Goal: Task Accomplishment & Management: Use online tool/utility

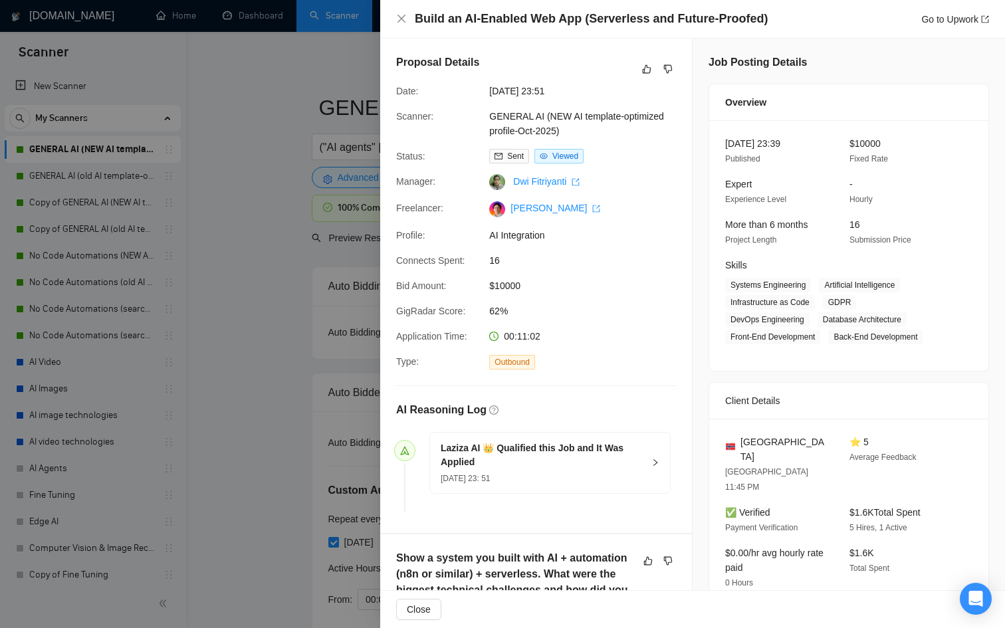
click at [181, 83] on div at bounding box center [502, 314] width 1005 height 628
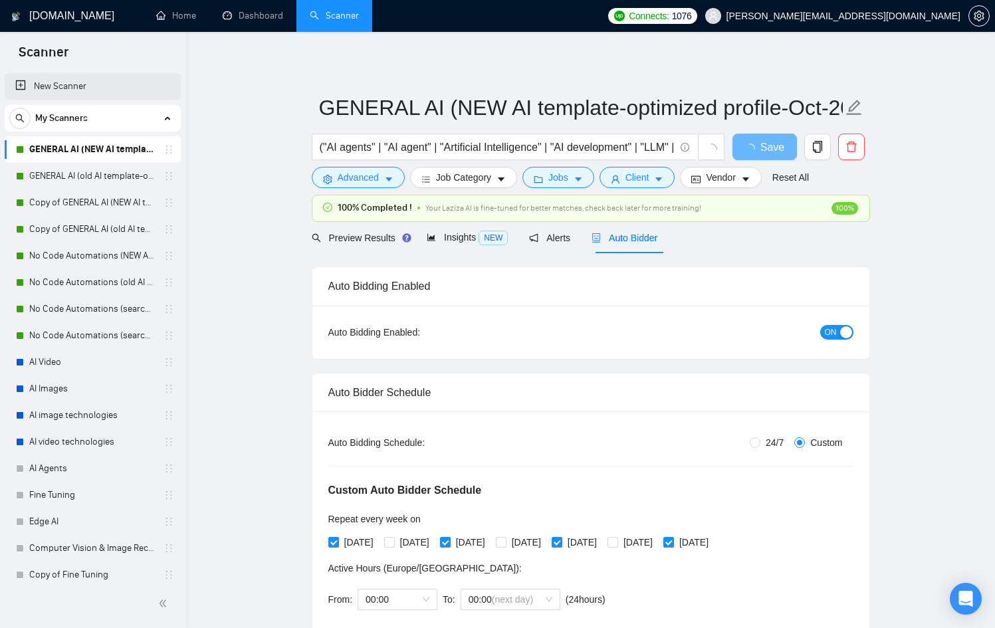
click at [74, 82] on link "New Scanner" at bounding box center [92, 86] width 155 height 27
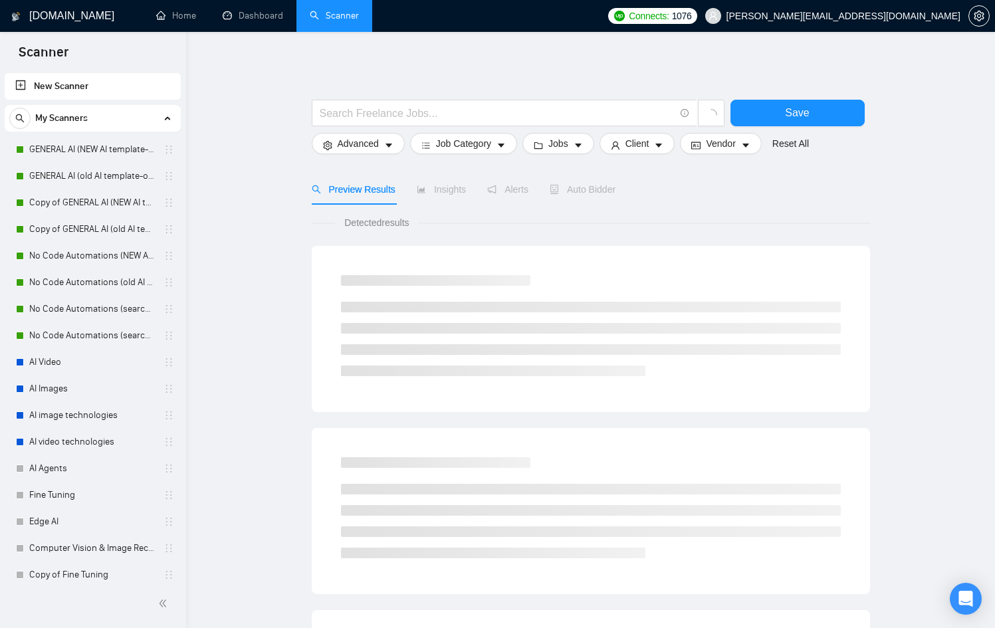
scroll to position [615, 0]
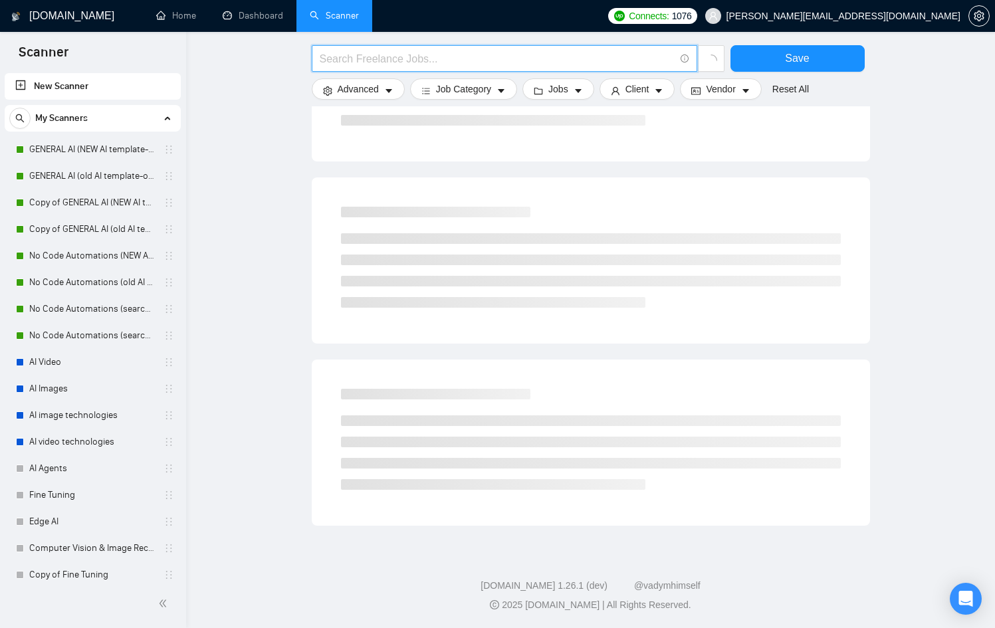
click at [357, 58] on input "text" at bounding box center [497, 58] width 355 height 17
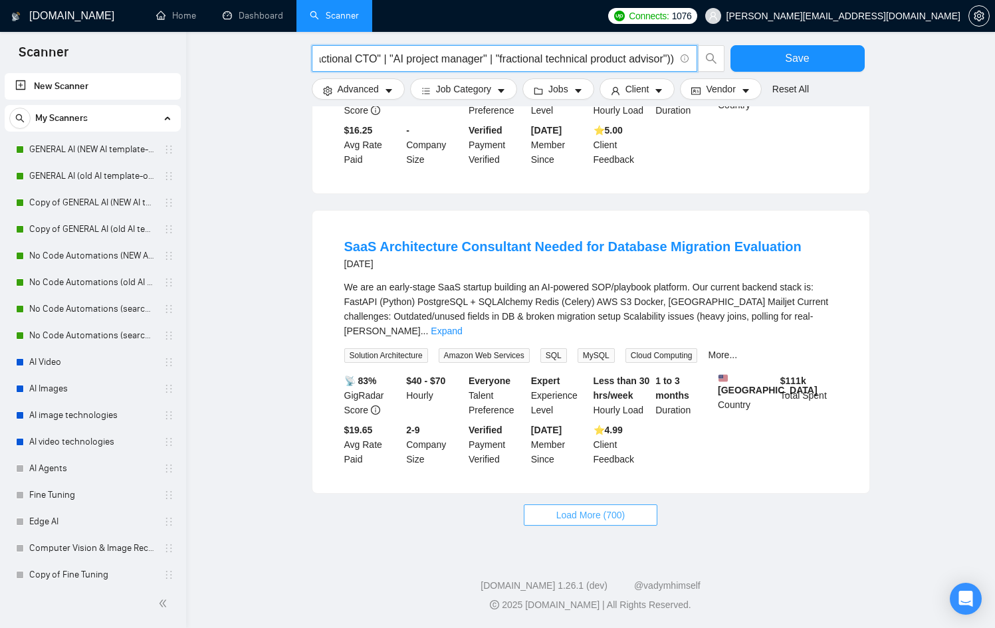
scroll to position [1246, 0]
type input "("fractional CTO" | "AI project manager" | "fractional technical product adviso…"
click at [590, 514] on span "Load More (700)" at bounding box center [590, 515] width 69 height 15
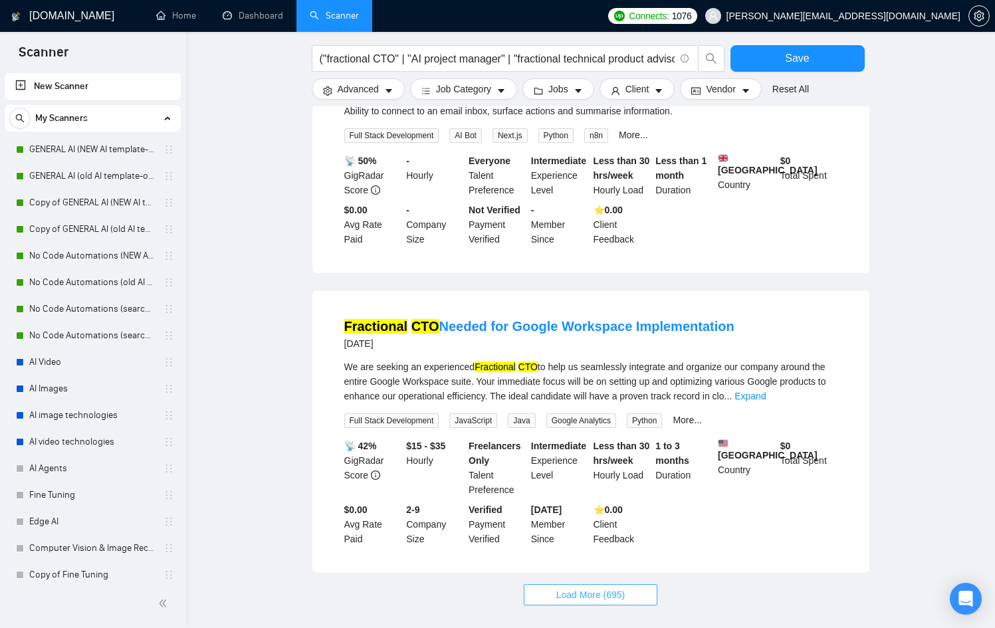
scroll to position [2713, 0]
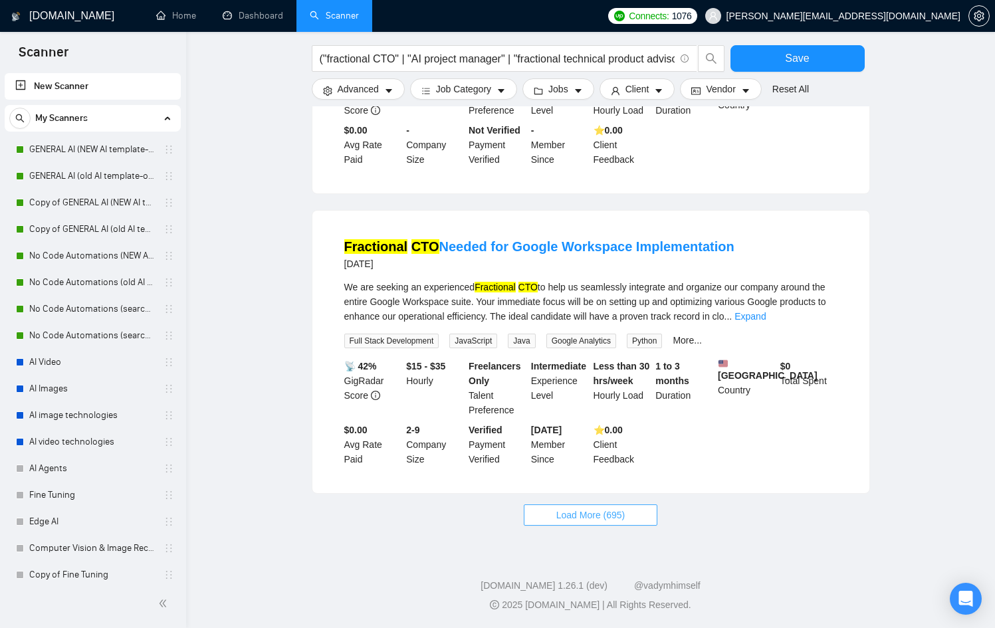
click at [578, 506] on button "Load More (695)" at bounding box center [591, 514] width 134 height 21
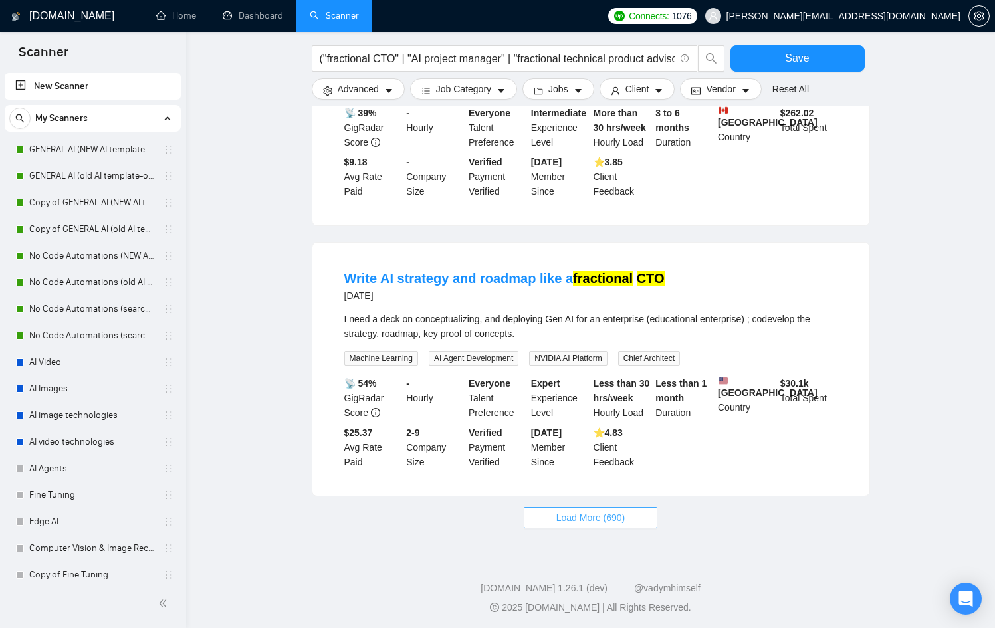
scroll to position [4190, 0]
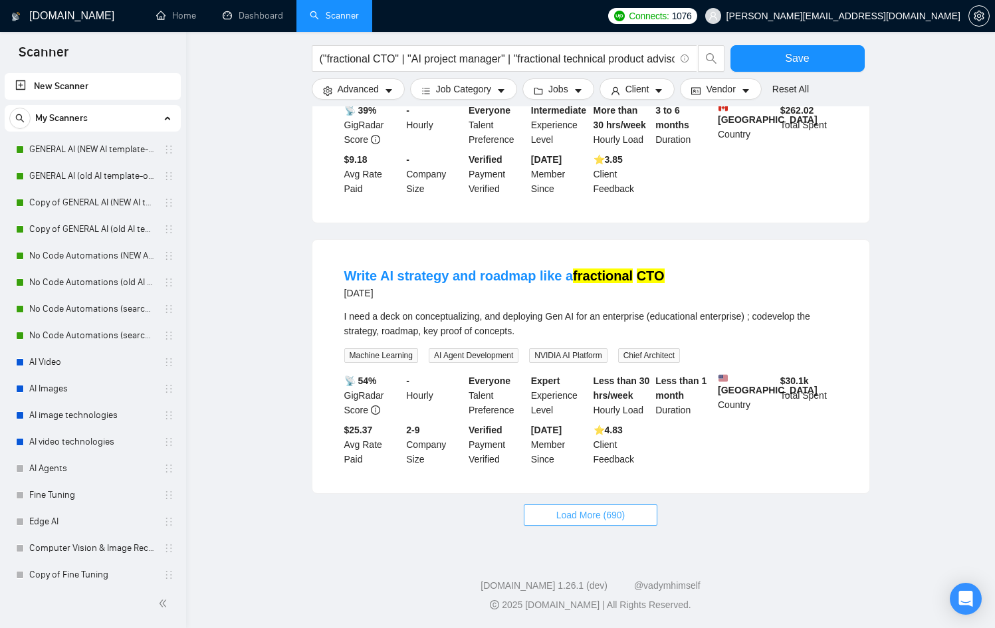
click at [613, 522] on span "Load More (690)" at bounding box center [590, 515] width 69 height 15
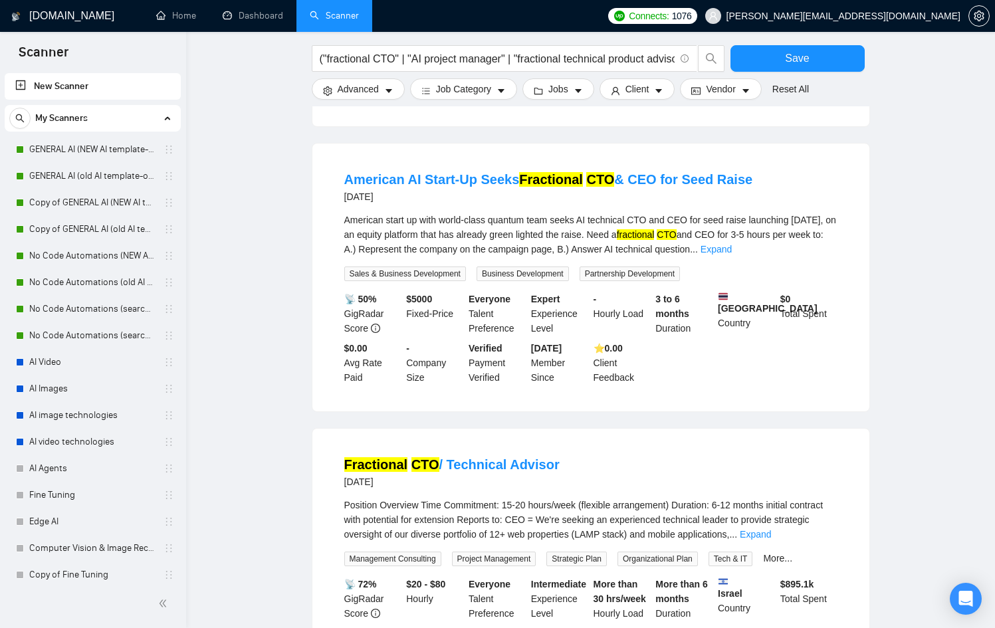
scroll to position [4552, 0]
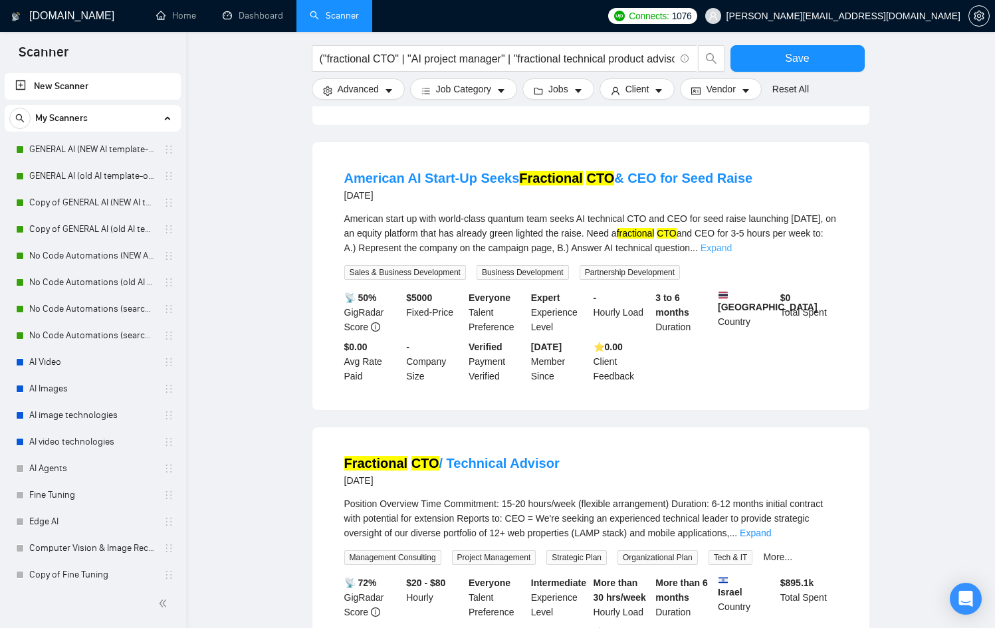
click at [731, 253] on link "Expand" at bounding box center [715, 247] width 31 height 11
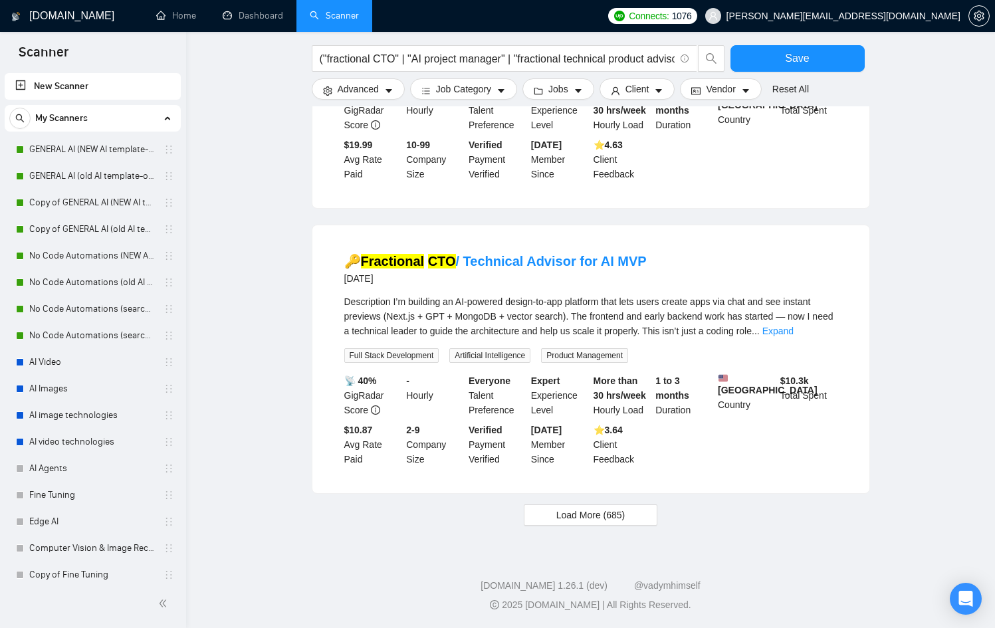
scroll to position [5684, 0]
click at [615, 522] on span "Load More (685)" at bounding box center [590, 515] width 69 height 15
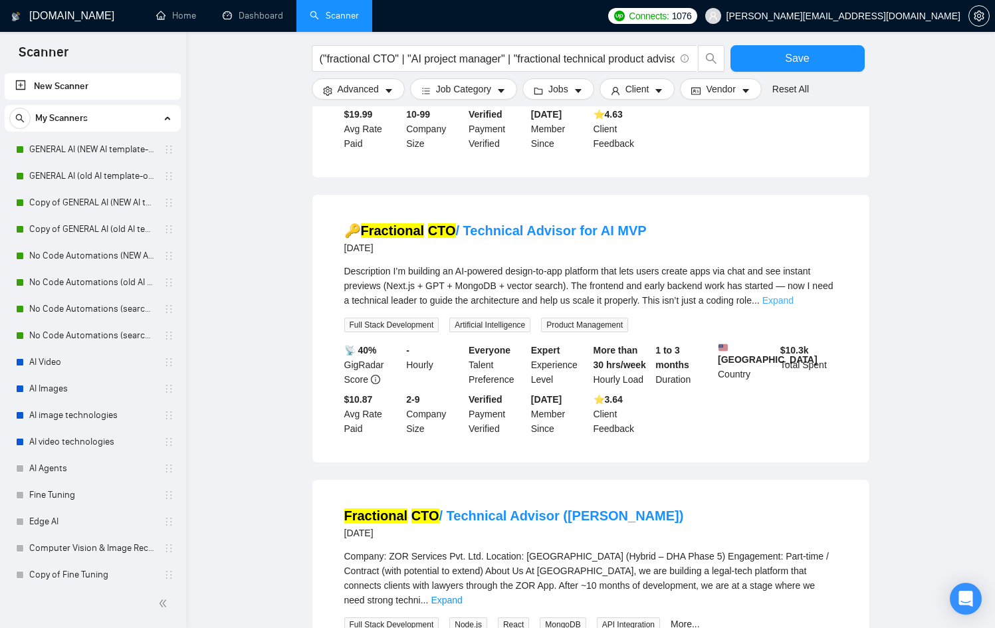
click at [793, 306] on link "Expand" at bounding box center [777, 300] width 31 height 11
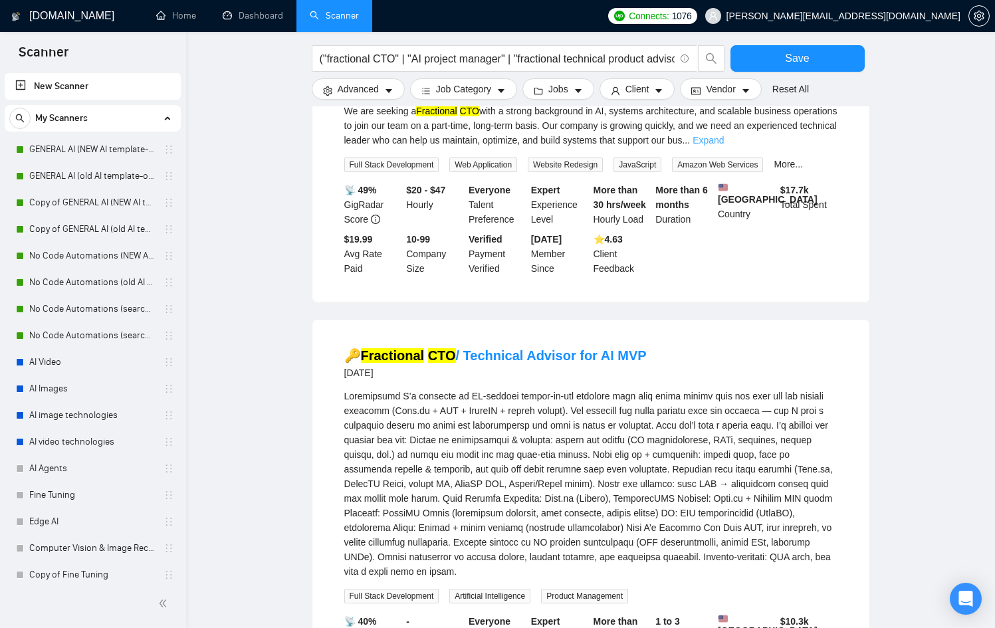
click at [723, 145] on link "Expand" at bounding box center [707, 140] width 31 height 11
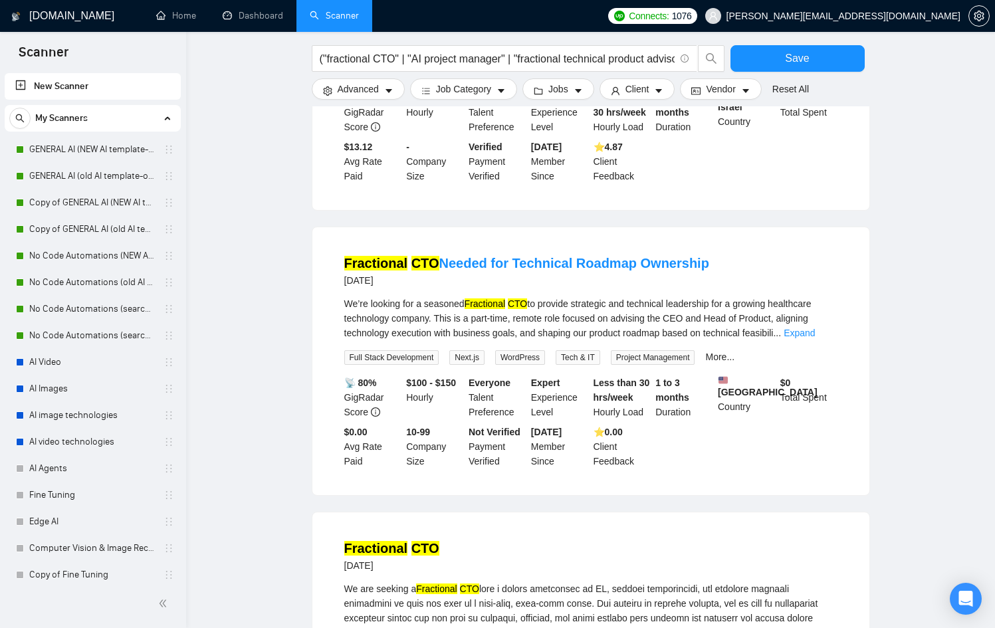
scroll to position [5078, 0]
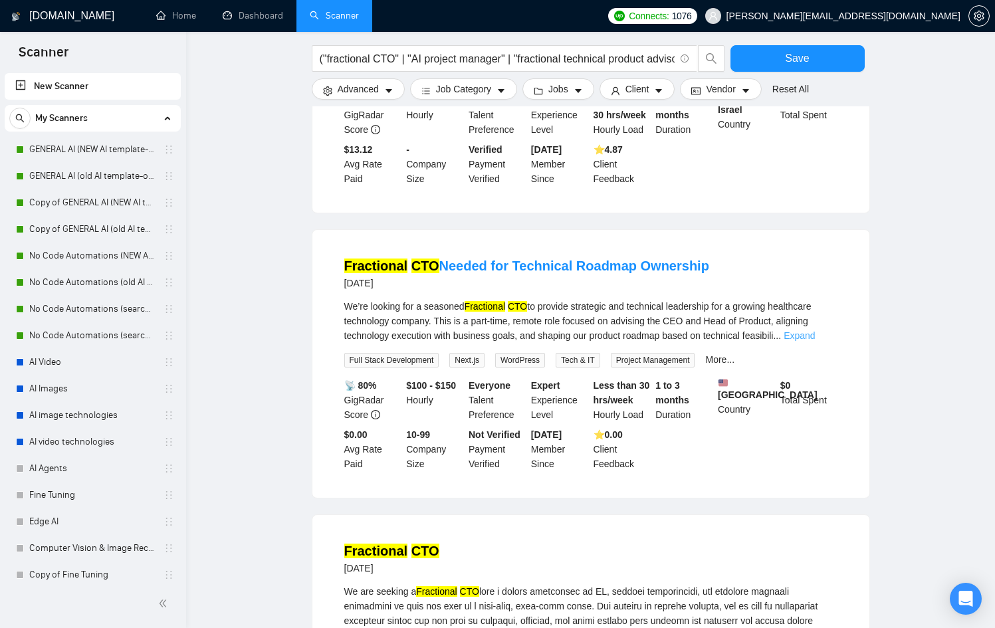
click at [813, 341] on link "Expand" at bounding box center [798, 335] width 31 height 11
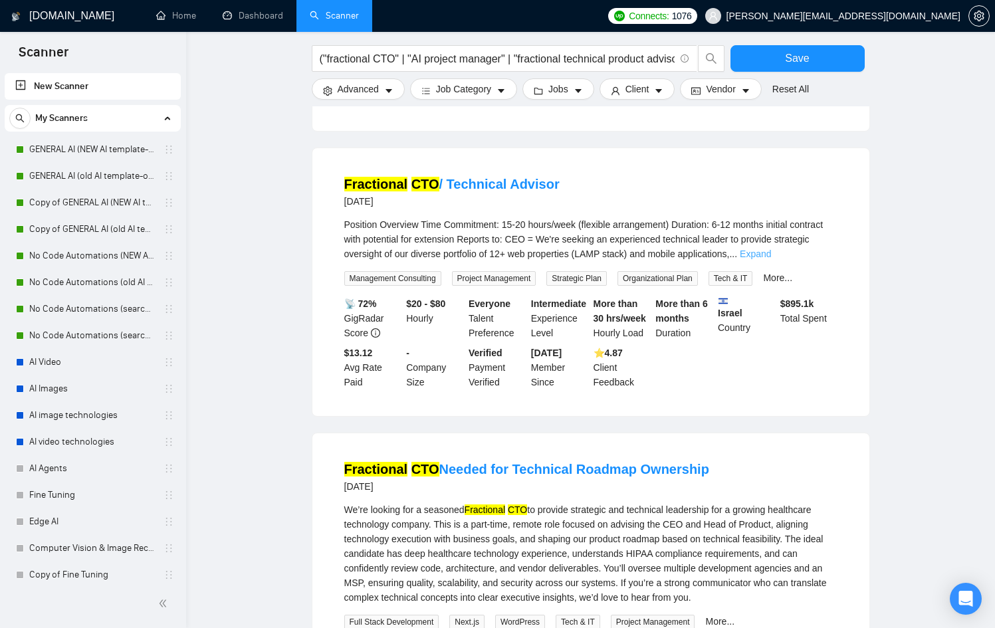
click at [771, 259] on link "Expand" at bounding box center [754, 253] width 31 height 11
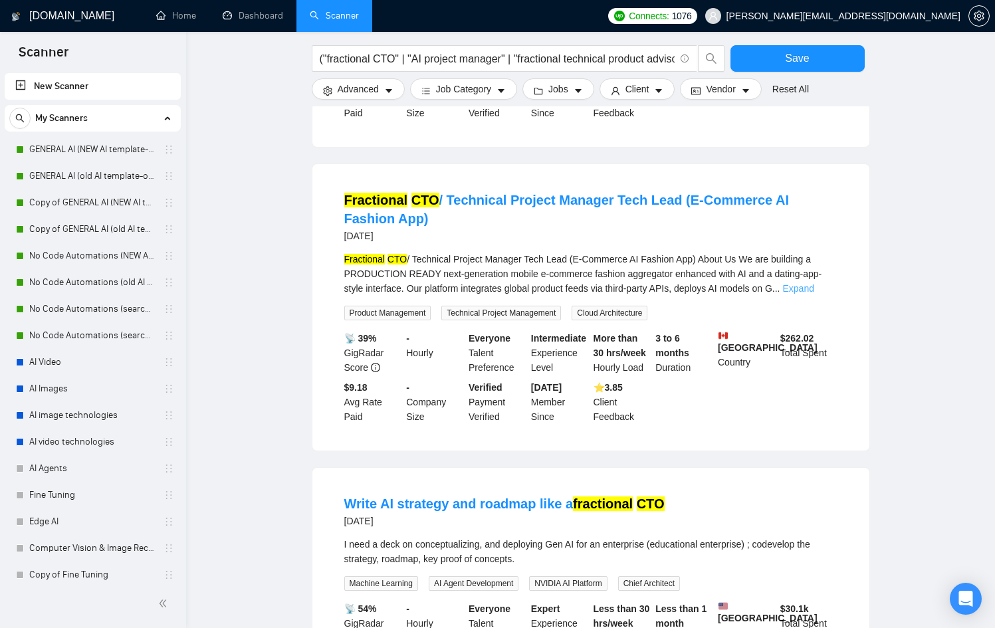
click at [814, 294] on link "Expand" at bounding box center [798, 288] width 31 height 11
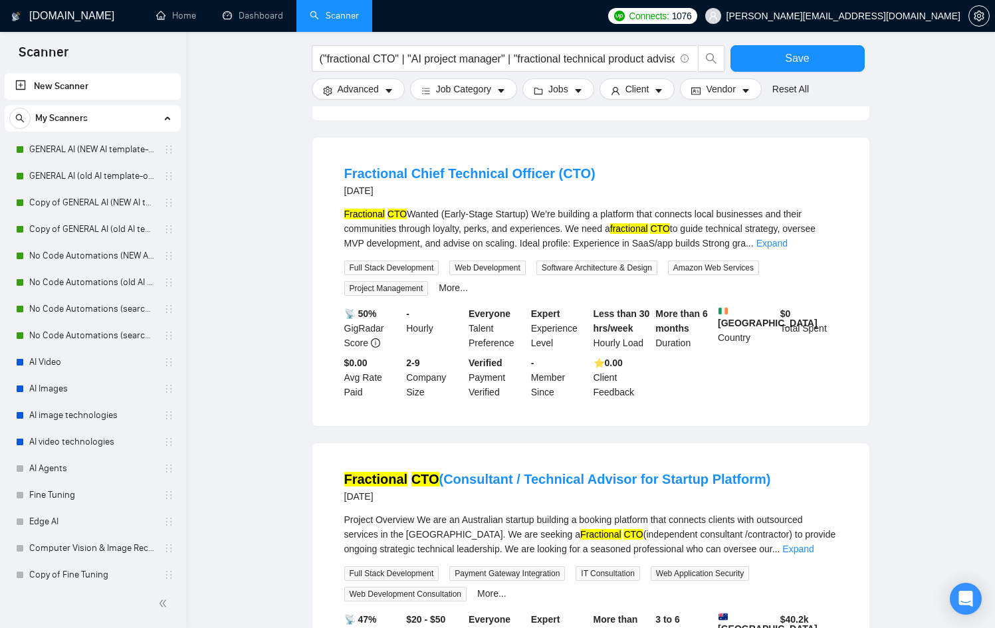
scroll to position [3362, 0]
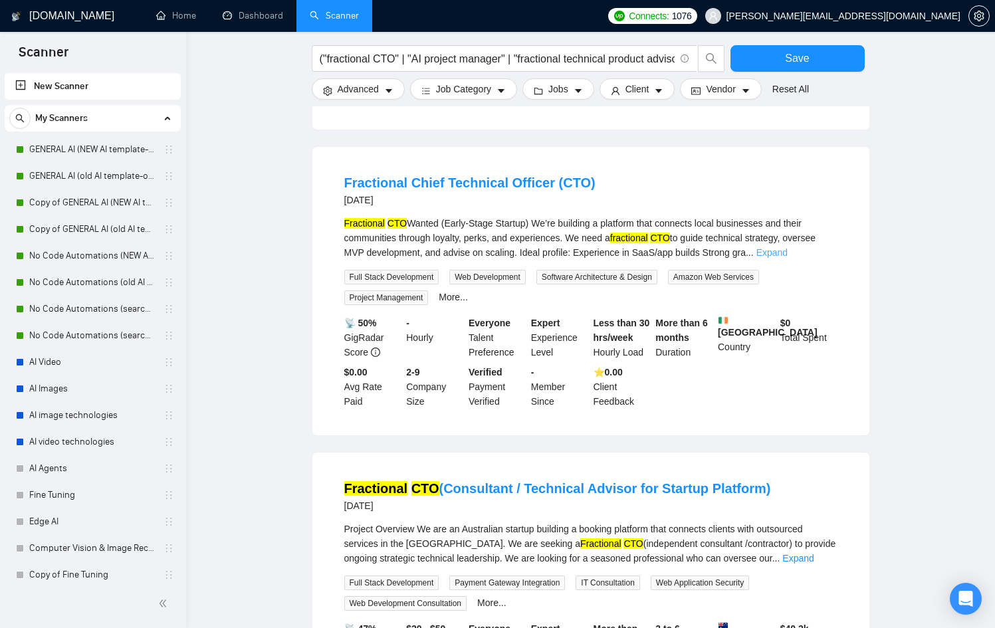
click at [787, 258] on link "Expand" at bounding box center [771, 252] width 31 height 11
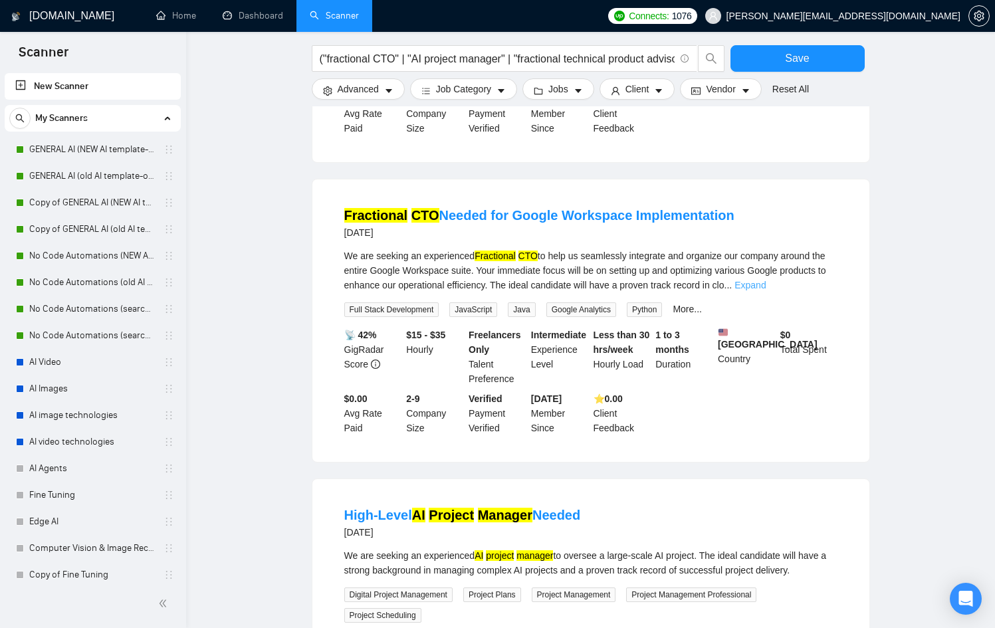
click at [765, 286] on link "Expand" at bounding box center [749, 285] width 31 height 11
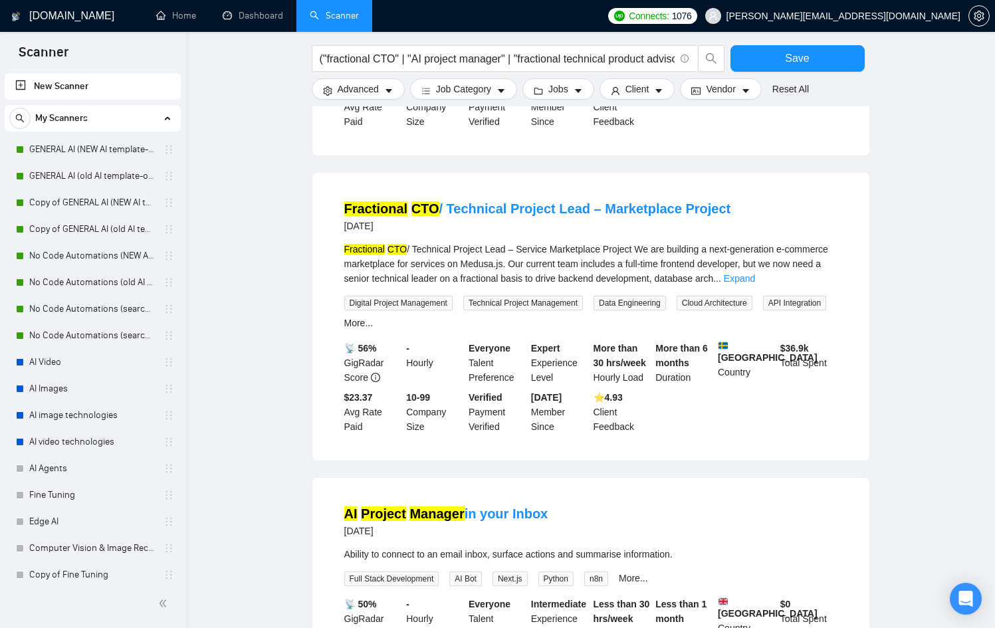
scroll to position [2179, 0]
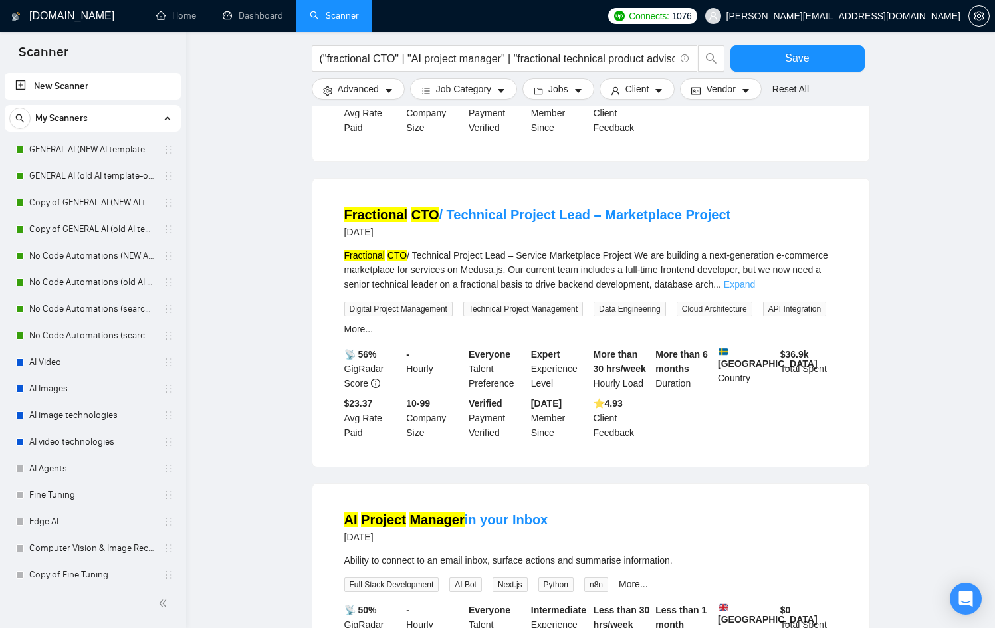
click at [755, 281] on link "Expand" at bounding box center [738, 284] width 31 height 11
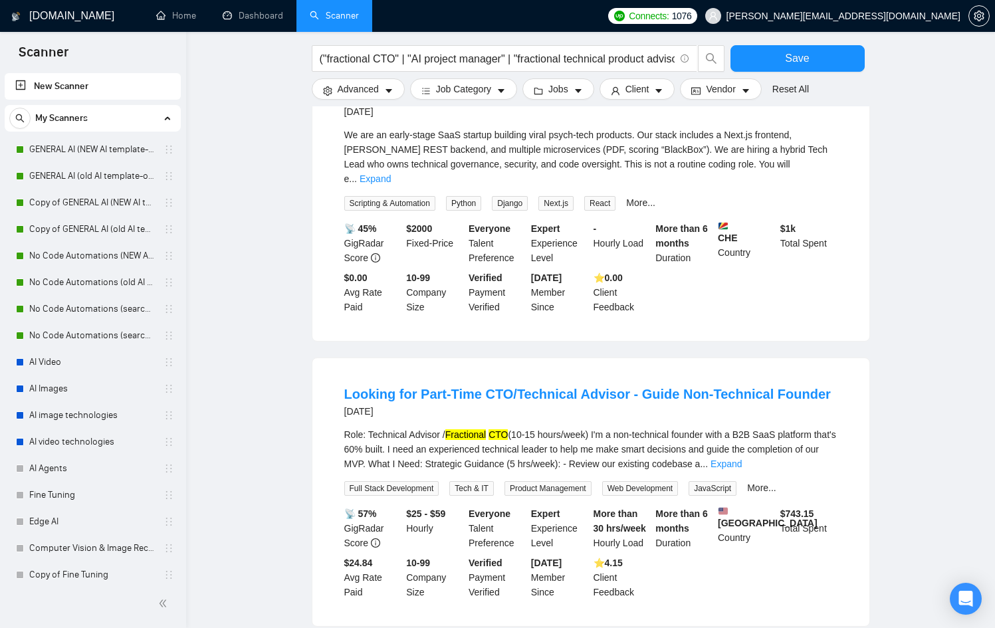
scroll to position [1713, 0]
click at [811, 444] on div "Role: Technical Advisor / Fractional CTO (10-15 hours/week) I'm a non-technical…" at bounding box center [590, 451] width 493 height 44
click at [741, 460] on link "Expand" at bounding box center [725, 465] width 31 height 11
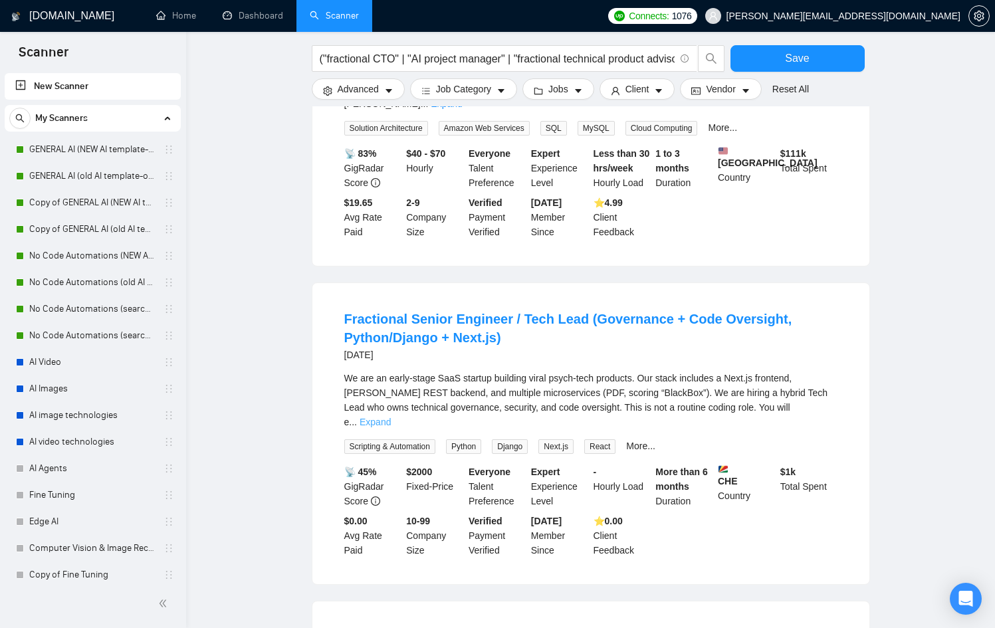
click at [391, 417] on link "Expand" at bounding box center [374, 422] width 31 height 11
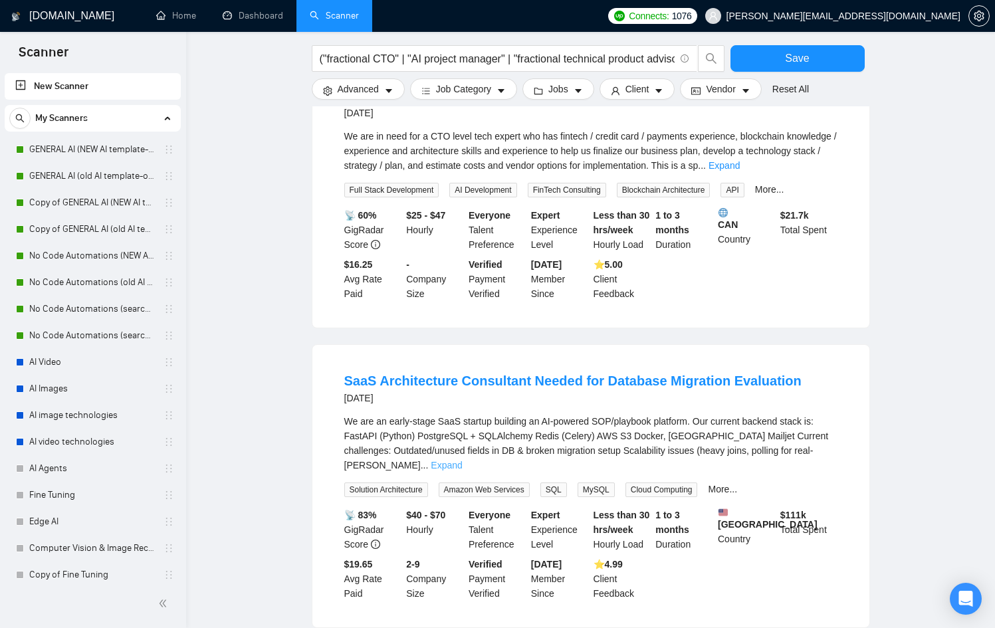
scroll to position [1109, 0]
click at [819, 452] on div "We are an early-stage SaaS startup building an AI-powered SOP/playbook platform…" at bounding box center [590, 444] width 493 height 58
click at [462, 460] on link "Expand" at bounding box center [446, 465] width 31 height 11
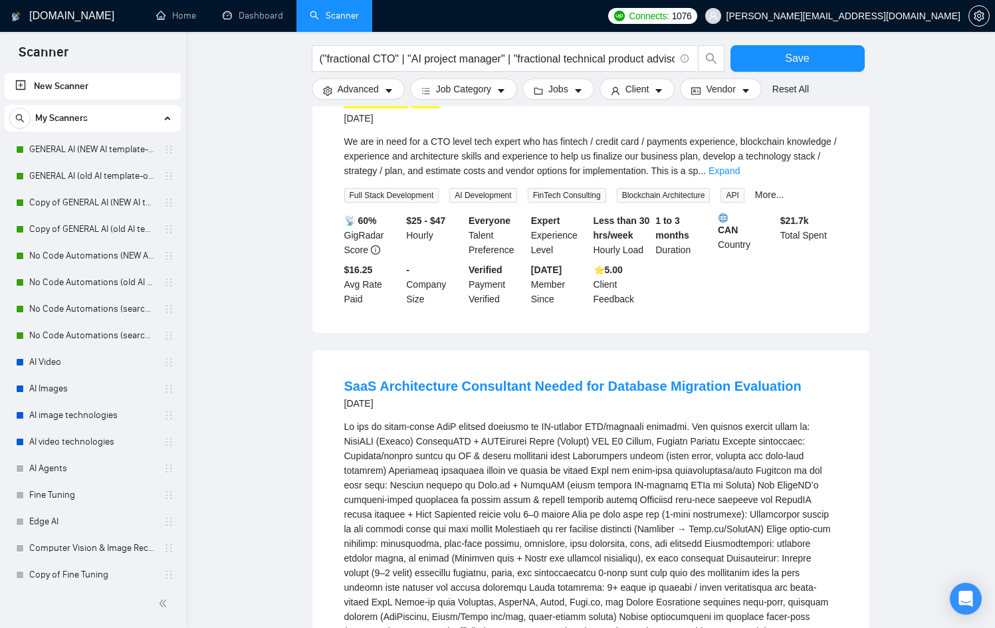
scroll to position [1103, 0]
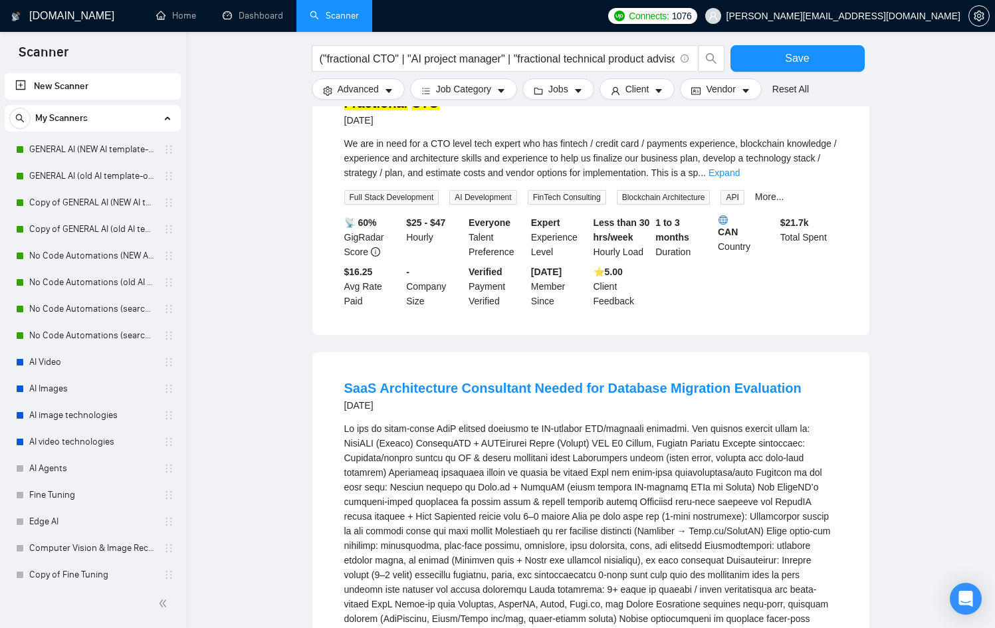
click at [739, 178] on link "Expand" at bounding box center [723, 172] width 31 height 11
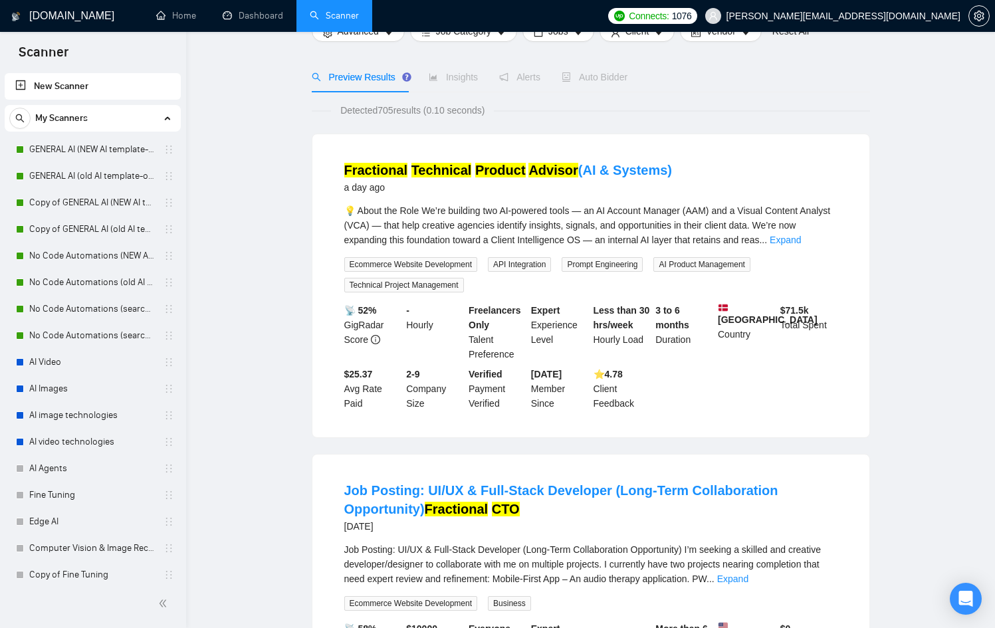
scroll to position [0, 0]
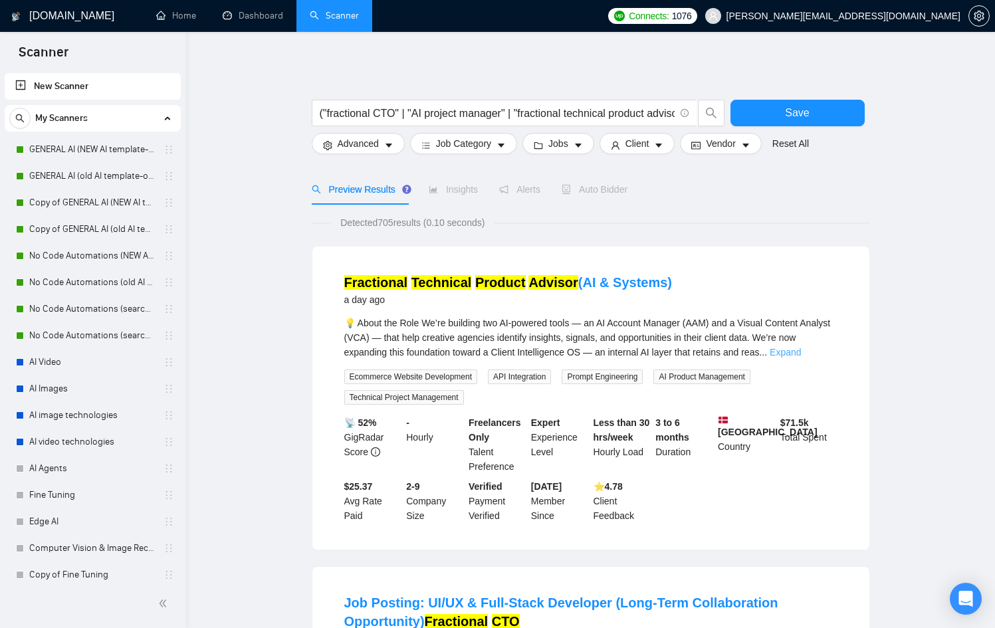
click at [801, 356] on link "Expand" at bounding box center [784, 352] width 31 height 11
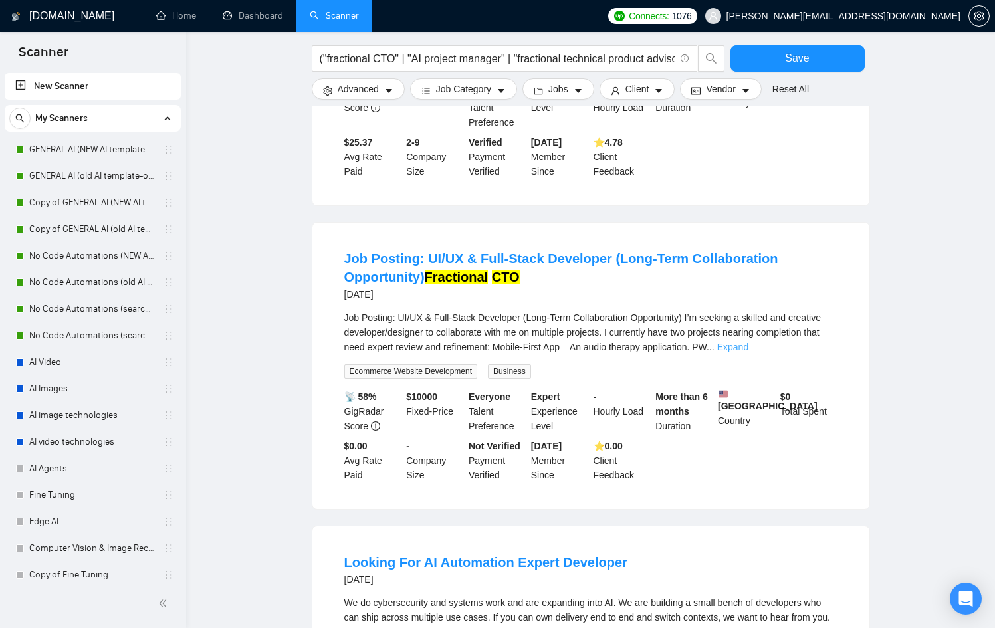
click at [748, 352] on link "Expand" at bounding box center [732, 346] width 31 height 11
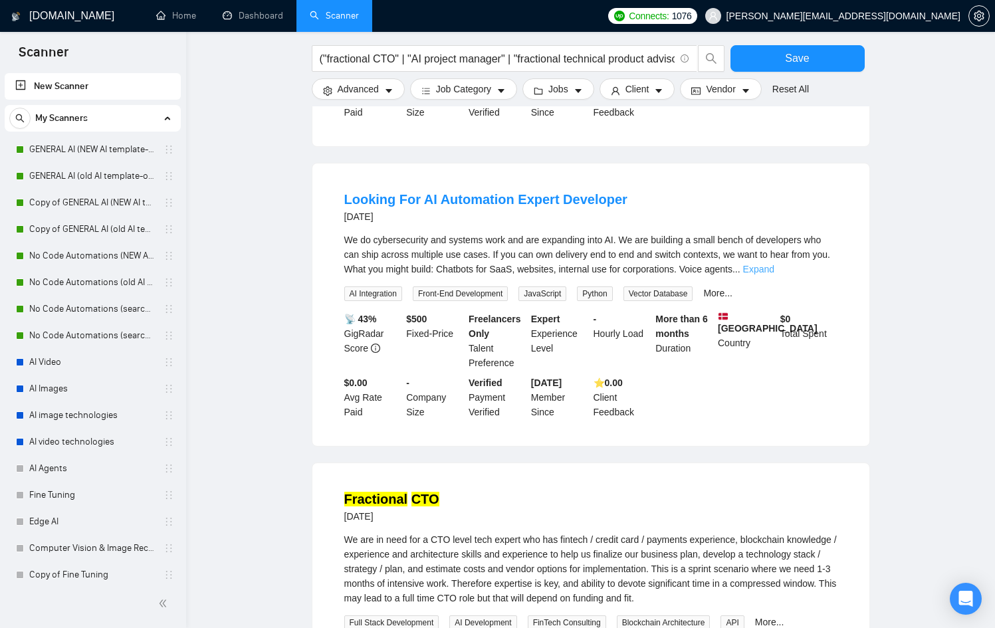
click at [774, 274] on link "Expand" at bounding box center [758, 269] width 31 height 11
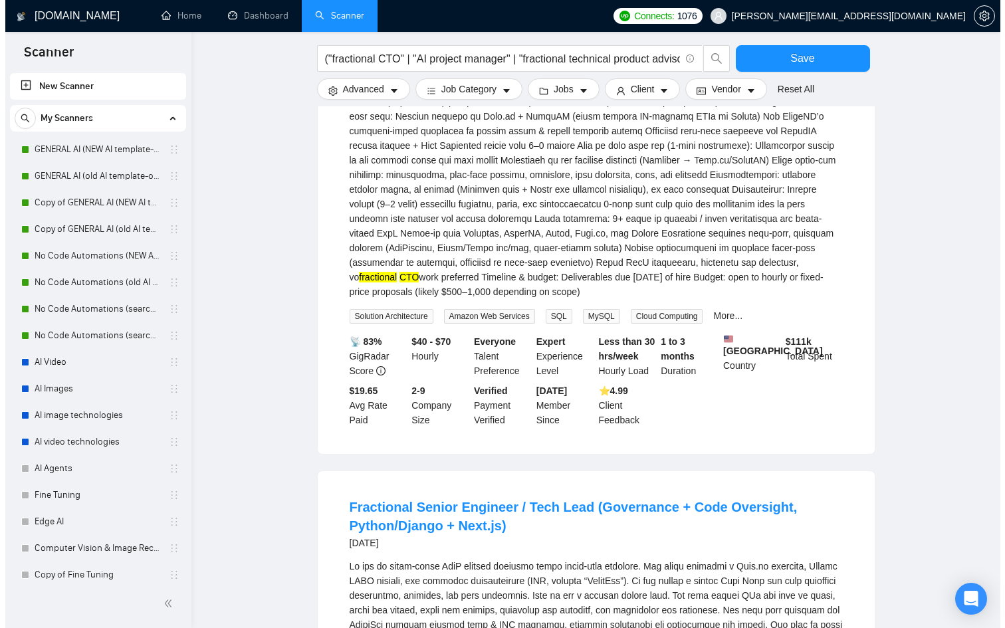
scroll to position [2028, 0]
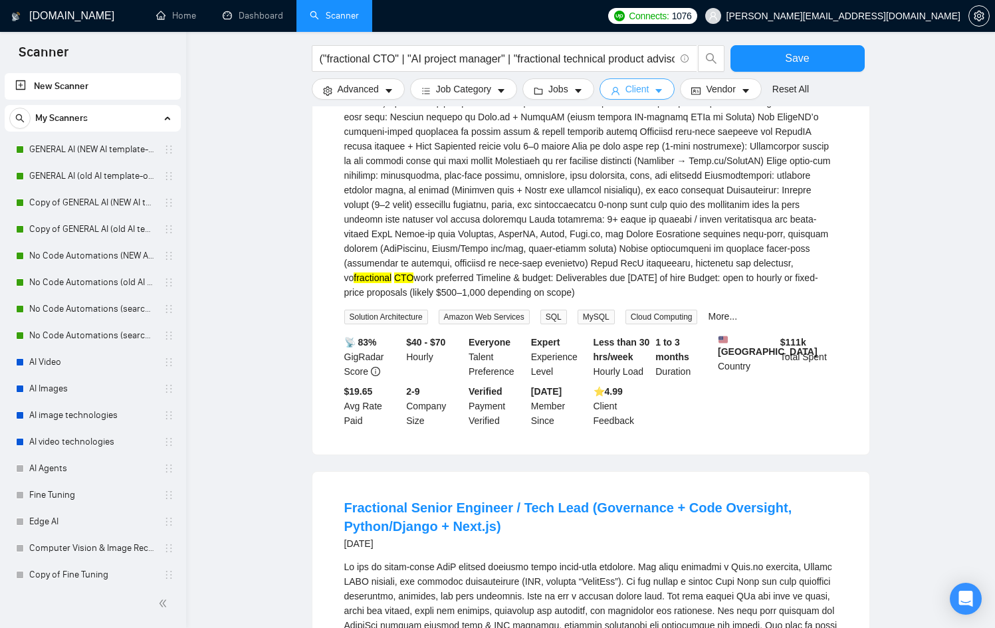
click at [655, 88] on button "Client" at bounding box center [637, 88] width 76 height 21
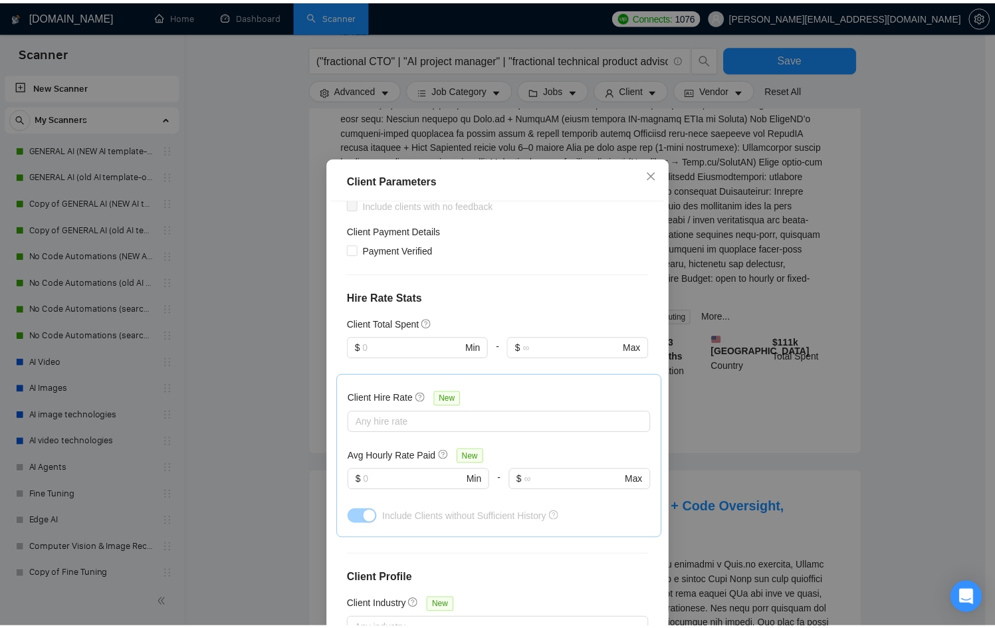
scroll to position [244, 0]
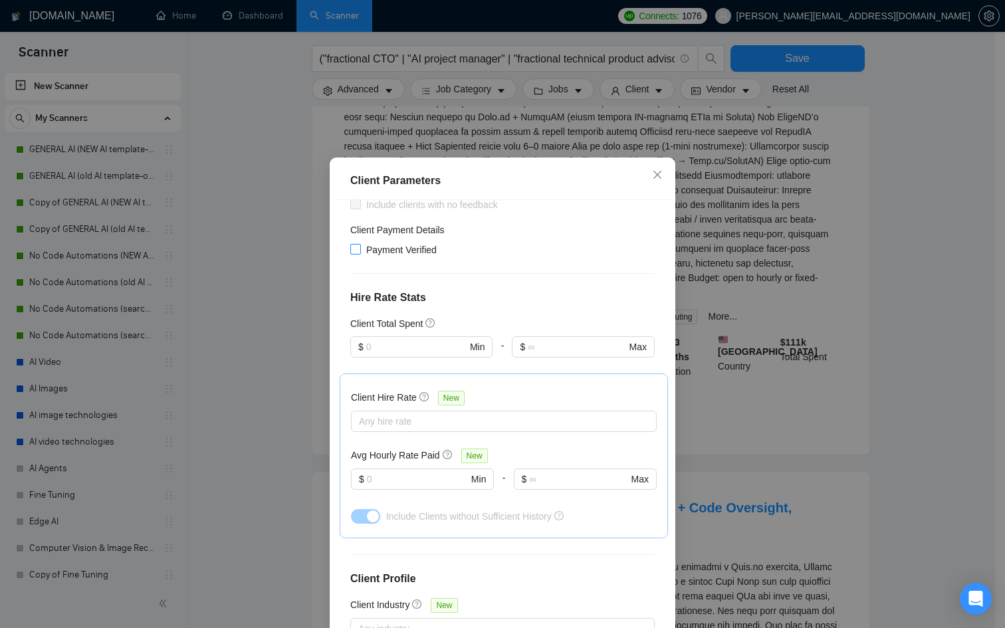
click at [381, 247] on span "Payment Verified" at bounding box center [401, 249] width 81 height 15
click at [359, 247] on input "Payment Verified" at bounding box center [354, 248] width 9 height 9
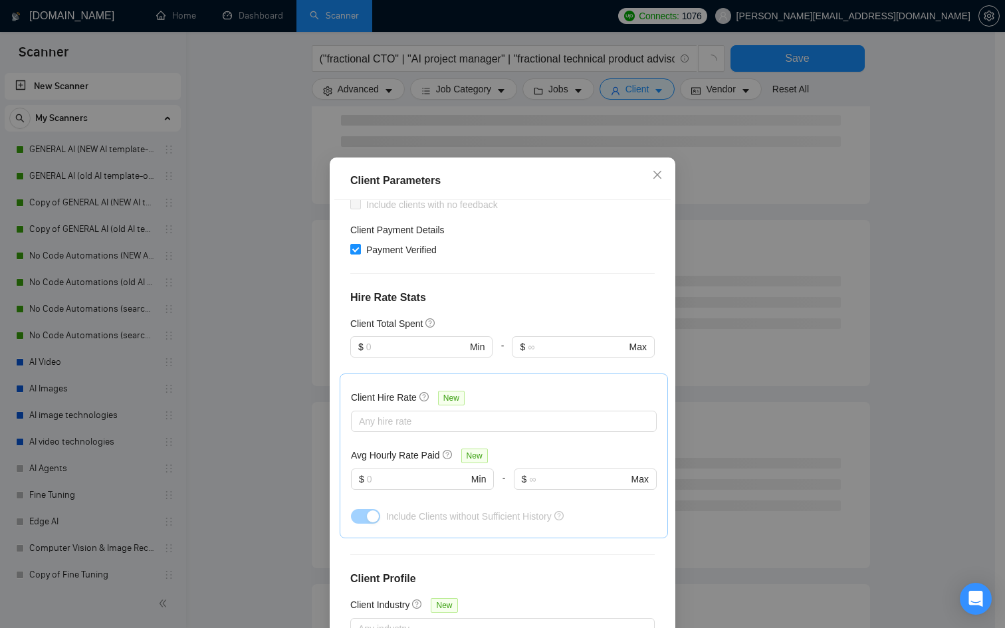
click at [745, 235] on div "Client Parameters Client Location Include Client Countries Select Exclude Clien…" at bounding box center [502, 314] width 1005 height 628
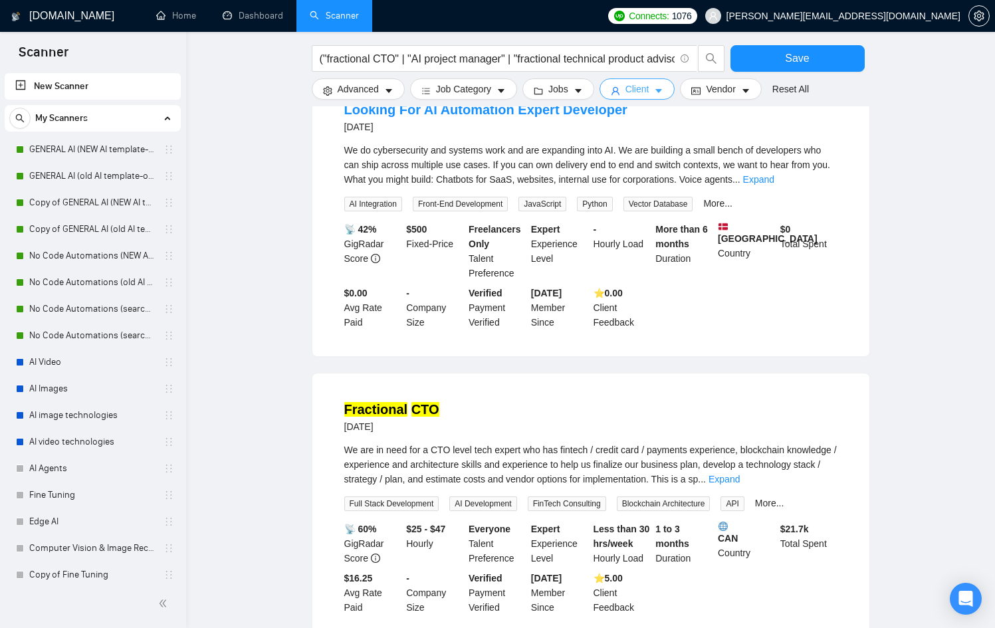
scroll to position [0, 0]
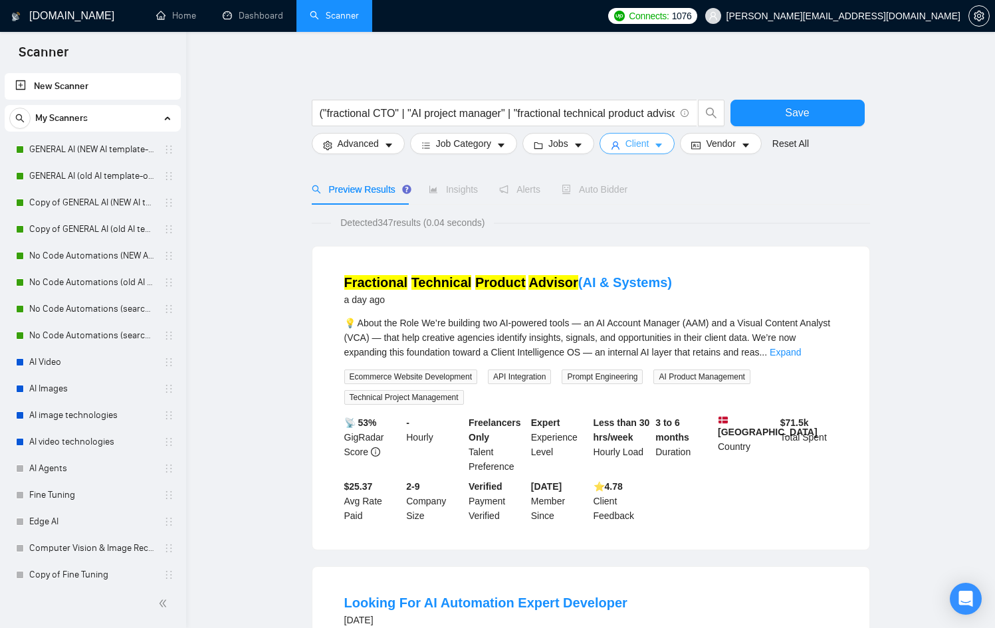
click at [649, 140] on span "Client" at bounding box center [637, 143] width 24 height 15
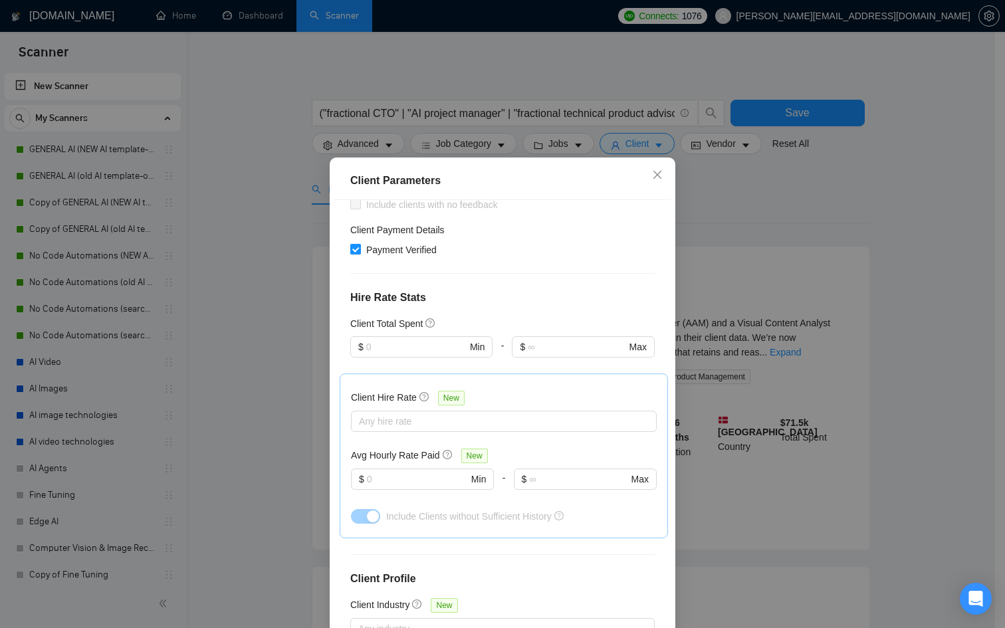
click at [387, 249] on span "Payment Verified" at bounding box center [401, 249] width 81 height 15
click at [359, 249] on input "Payment Verified" at bounding box center [354, 248] width 9 height 9
checkbox input "false"
click at [786, 181] on div "Client Parameters Client Location Include Client Countries Select Exclude Clien…" at bounding box center [502, 314] width 1005 height 628
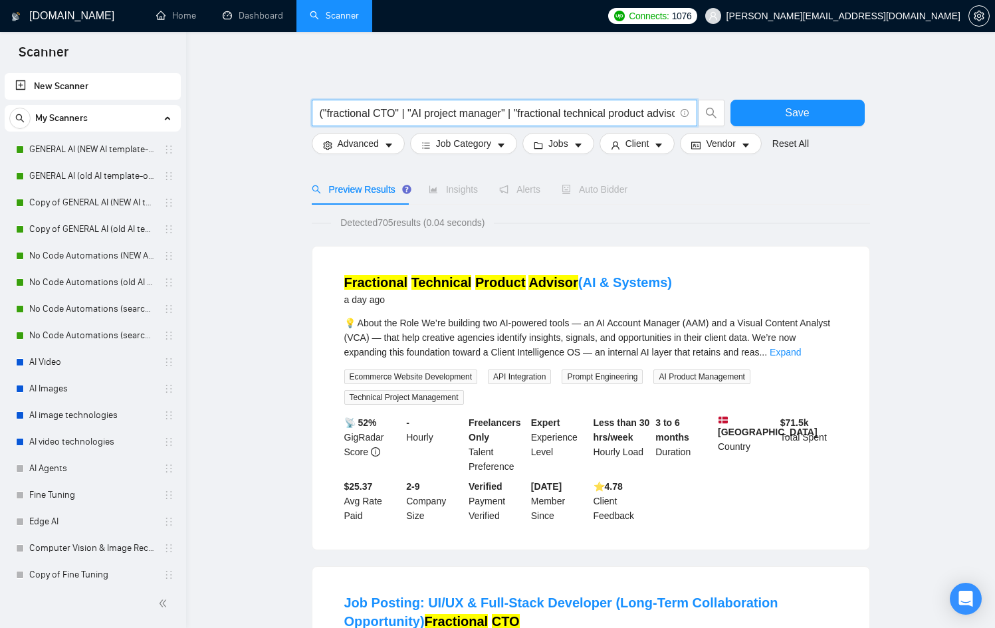
scroll to position [0, 32]
drag, startPoint x: 501, startPoint y: 113, endPoint x: 678, endPoint y: 106, distance: 177.5
click at [678, 106] on span "("fractional CTO" | "AI project manager" | "fractional technical product adviso…" at bounding box center [504, 113] width 385 height 27
click at [617, 114] on input "("fractional CTO" | "AI project manager" | "fractional technical product adviso…" at bounding box center [497, 113] width 355 height 17
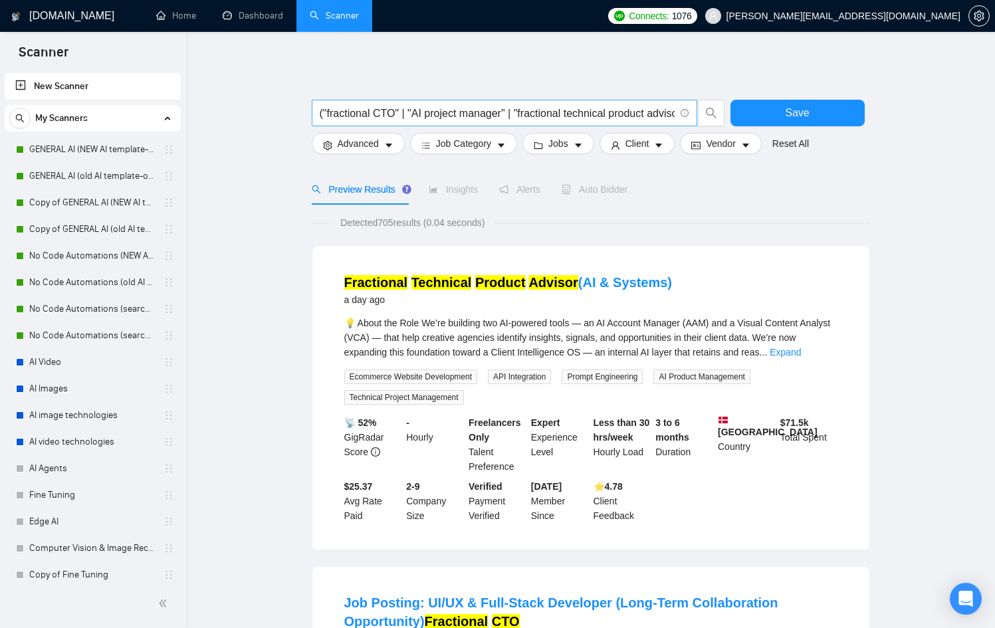
click at [675, 113] on span "("fractional CTO" | "AI project manager" | "fractional technical product adviso…" at bounding box center [504, 113] width 385 height 27
drag, startPoint x: 680, startPoint y: 114, endPoint x: 710, endPoint y: 119, distance: 29.6
click at [710, 119] on span "("fractional CTO" | "AI project manager" | "fractional technical product adviso…" at bounding box center [518, 113] width 413 height 27
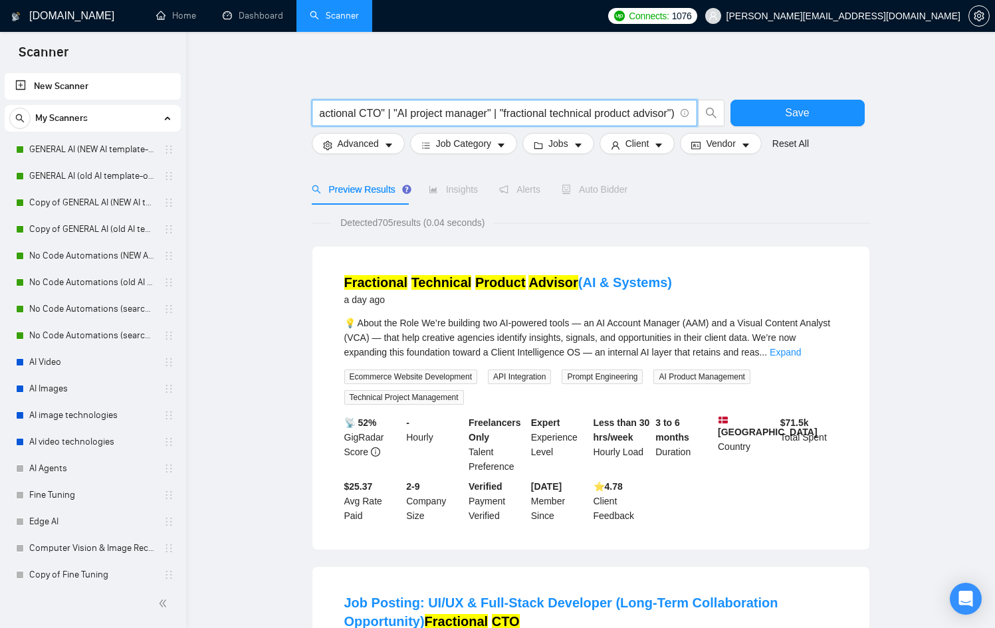
type input "("fractional CTO" | "AI project manager" | "fractional technical product adviso…"
click at [822, 185] on div "Preview Results Insights Alerts Auto Bidder" at bounding box center [591, 189] width 558 height 31
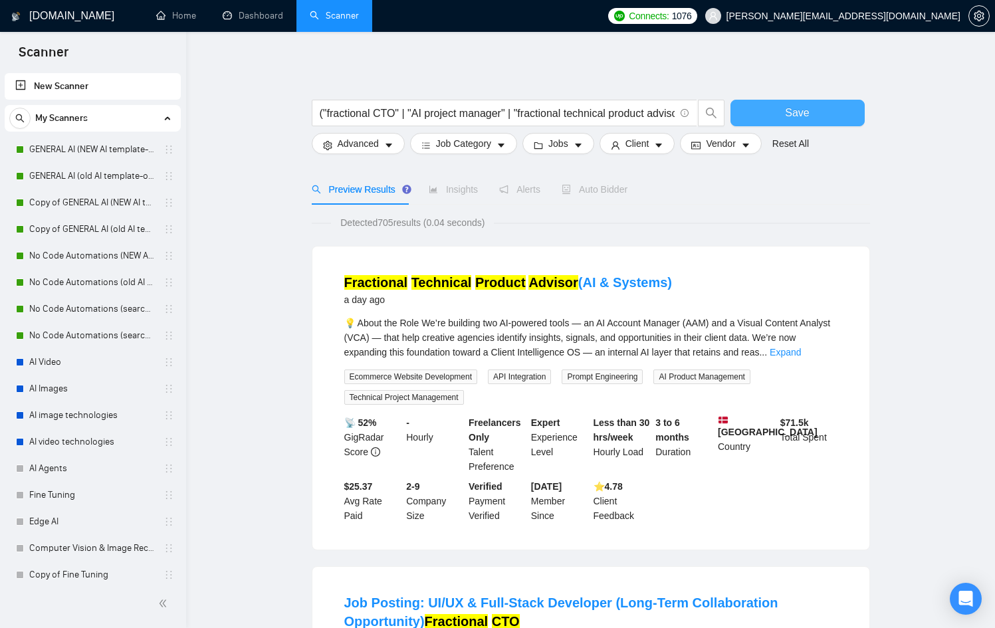
click at [790, 110] on span "Save" at bounding box center [797, 112] width 24 height 17
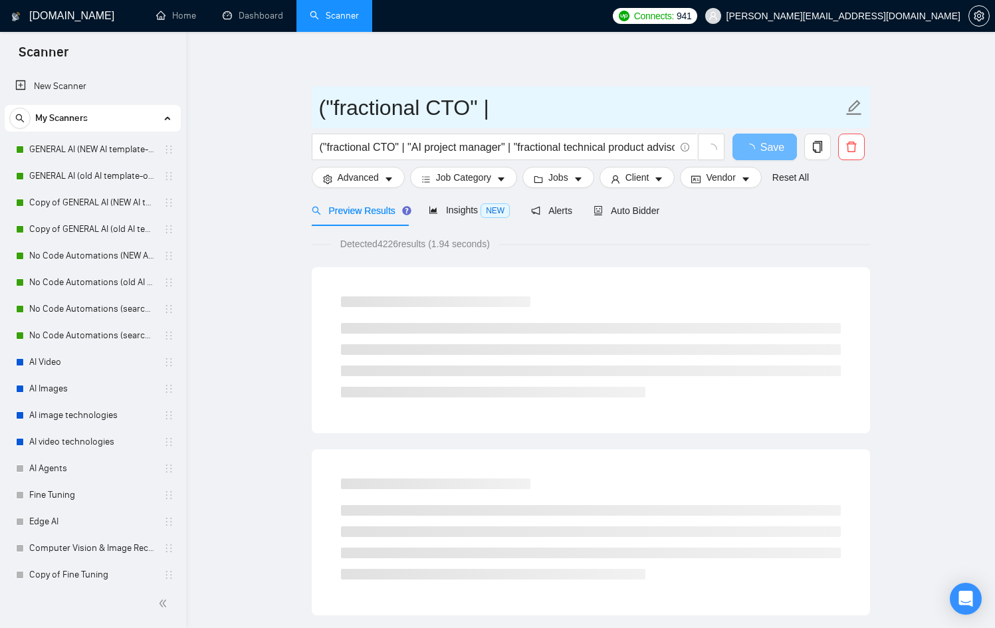
drag, startPoint x: 584, startPoint y: 109, endPoint x: 250, endPoint y: 110, distance: 333.5
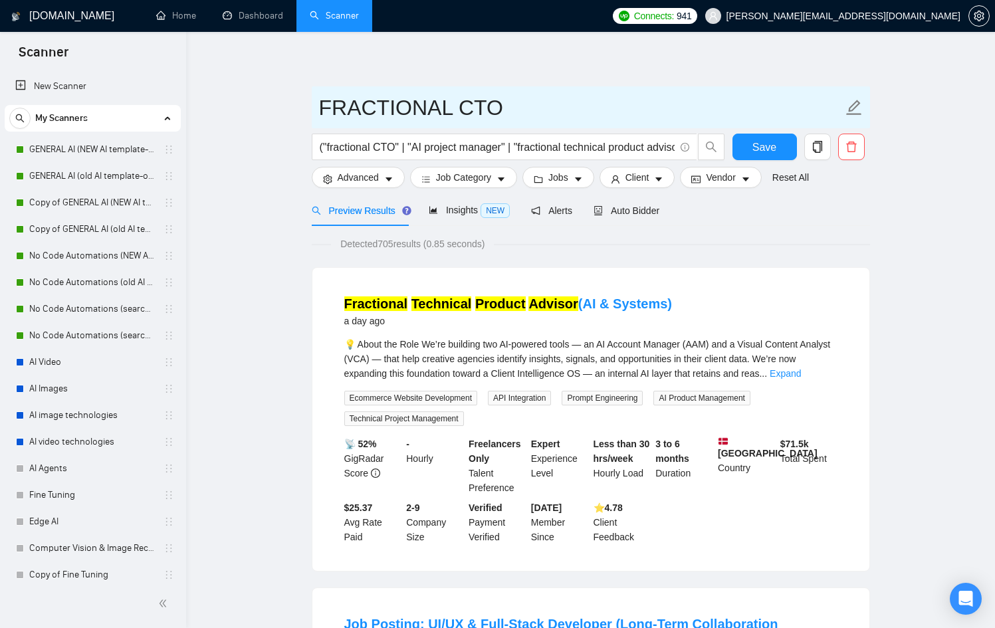
type input "FRACTIONAL CTO"
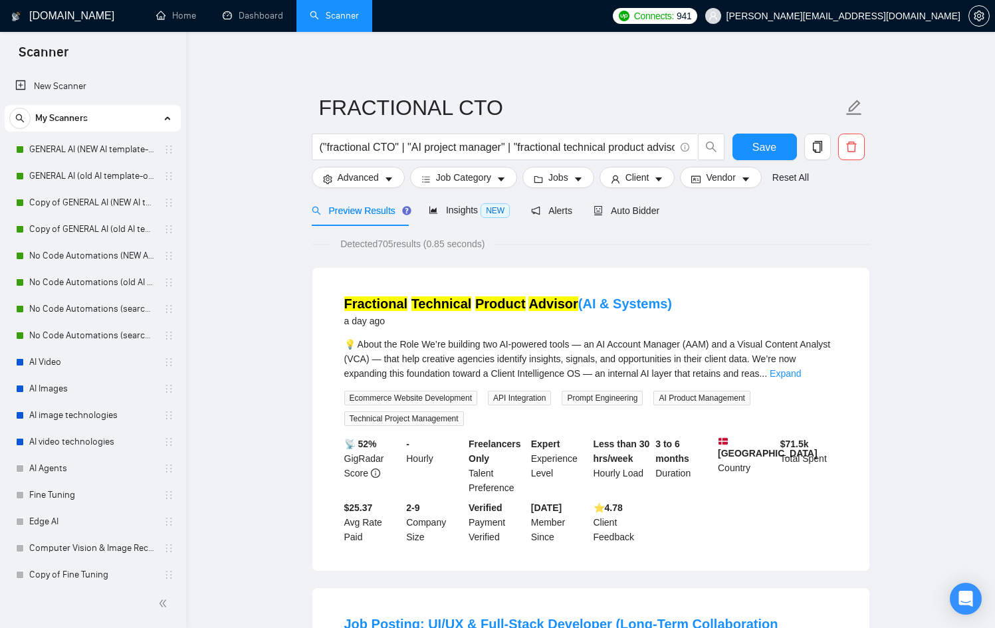
click at [638, 209] on span "Auto Bidder" at bounding box center [626, 210] width 66 height 11
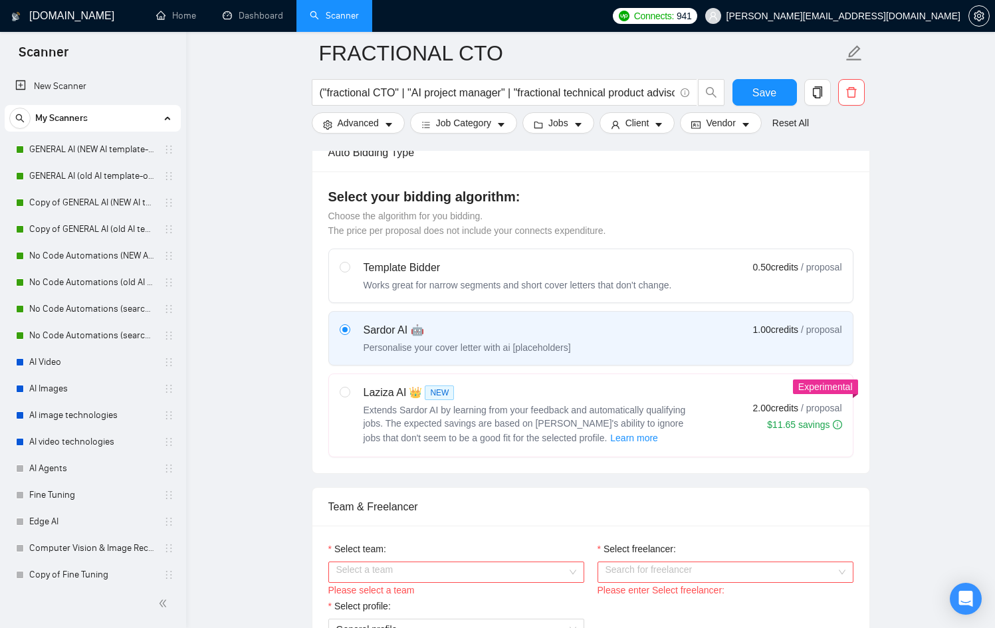
click at [462, 425] on span "Extends Sardor AI by learning from your feedback and automatically qualifying j…" at bounding box center [524, 424] width 322 height 39
click at [349, 396] on input "radio" at bounding box center [343, 391] width 9 height 9
radio input "true"
radio input "false"
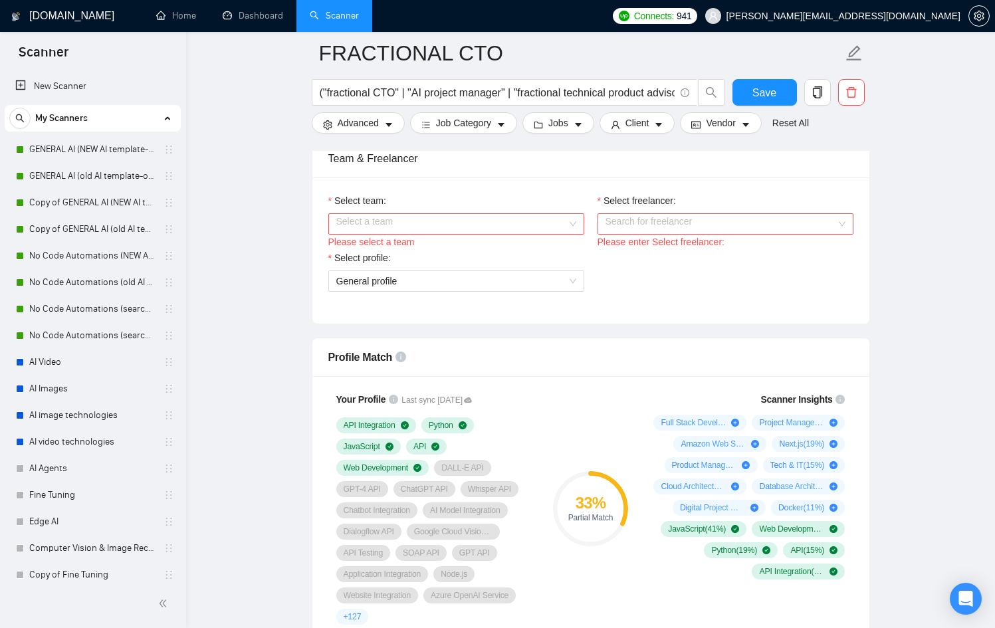
scroll to position [680, 0]
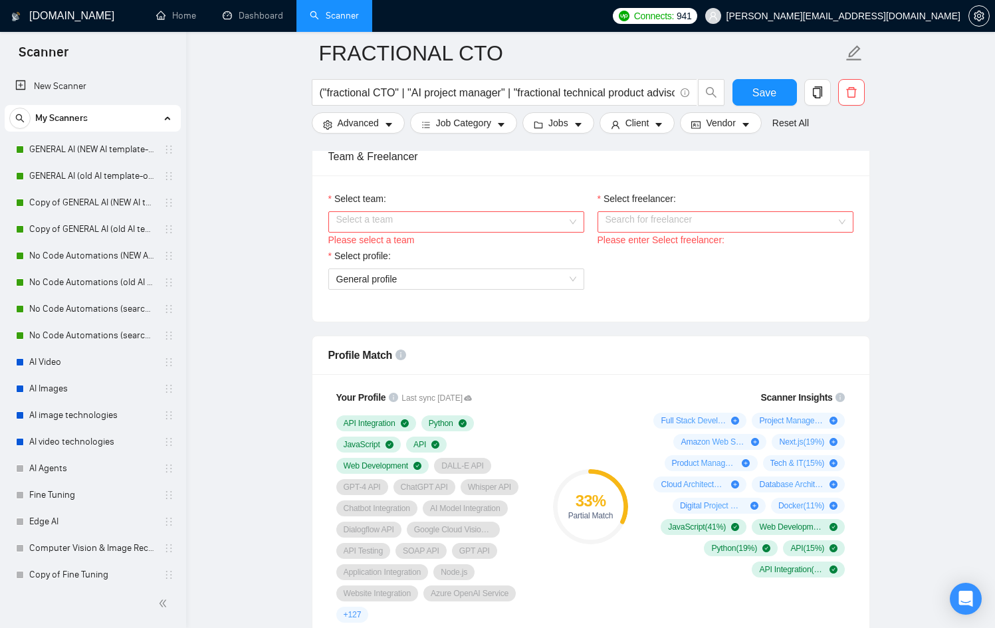
click at [417, 210] on div "Select team:" at bounding box center [456, 201] width 256 height 20
click at [419, 219] on input "Select team:" at bounding box center [451, 222] width 231 height 20
click at [418, 244] on div "Nexx AI" at bounding box center [456, 247] width 240 height 15
click at [745, 226] on input "Select freelancer:" at bounding box center [720, 222] width 231 height 20
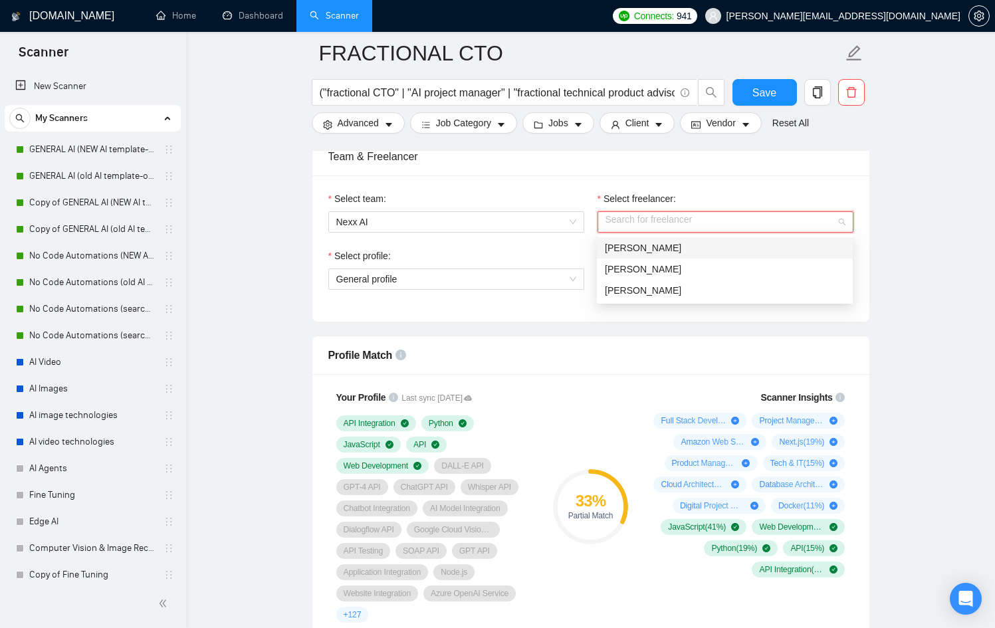
click at [672, 255] on div "[PERSON_NAME]" at bounding box center [725, 247] width 256 height 21
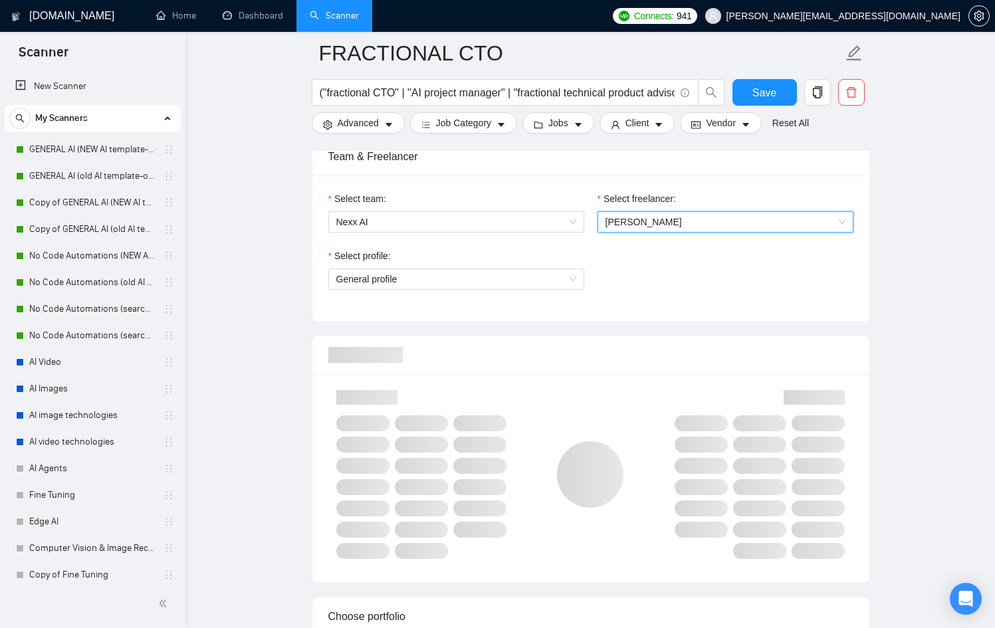
click at [494, 267] on div "Select profile:" at bounding box center [456, 258] width 256 height 20
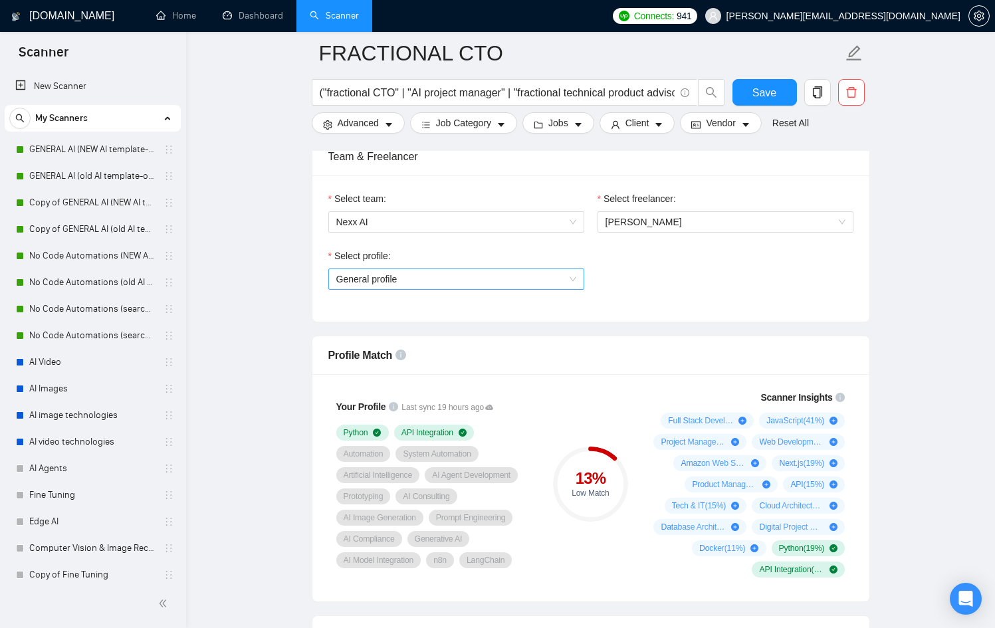
click at [501, 280] on span "General profile" at bounding box center [456, 279] width 240 height 20
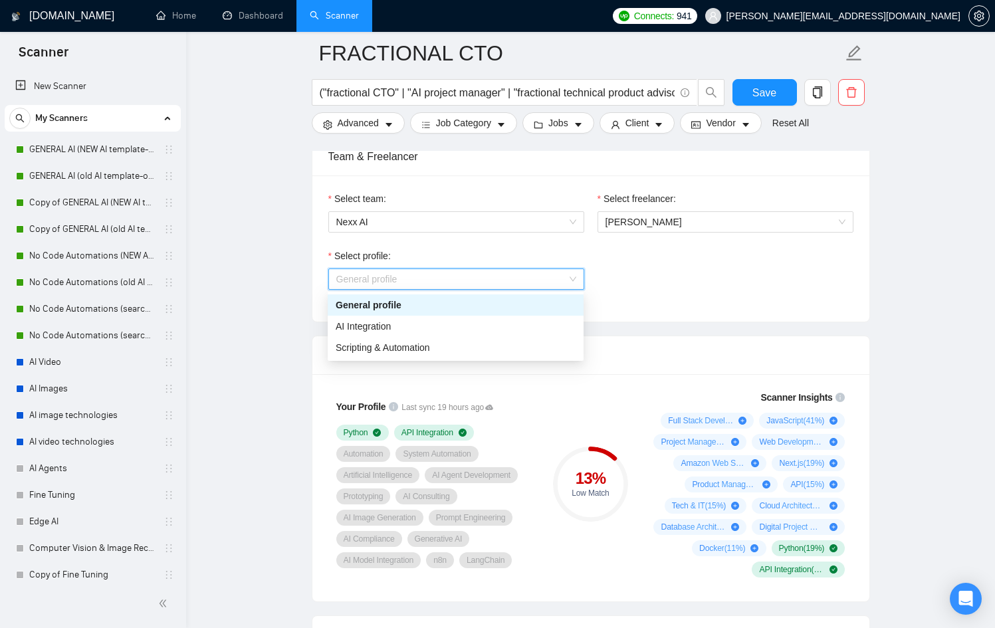
click at [705, 274] on div "Select profile: General profile" at bounding box center [591, 276] width 538 height 57
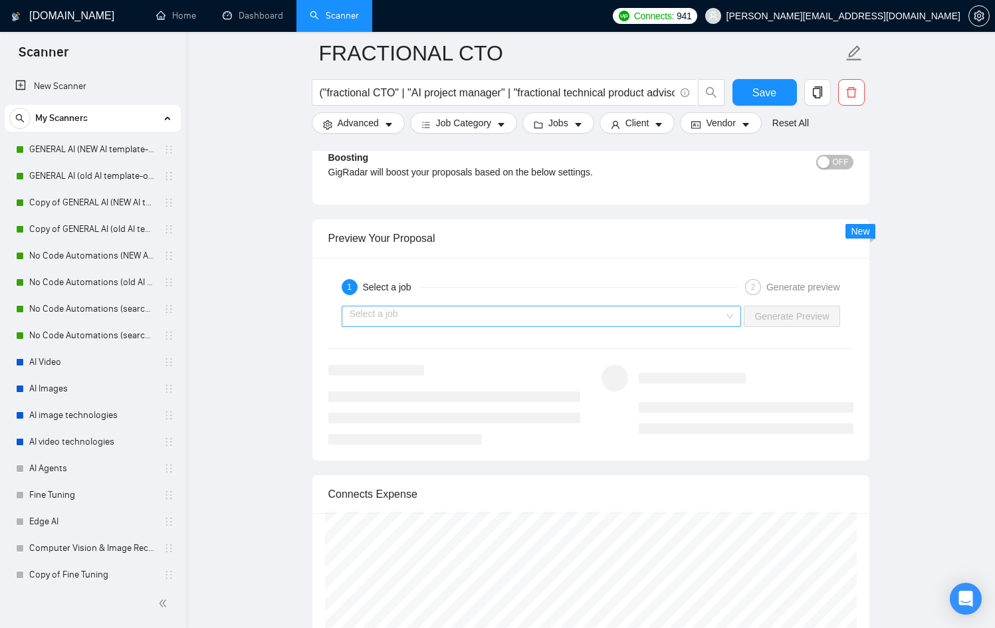
scroll to position [2461, 0]
click at [603, 313] on input "search" at bounding box center [536, 317] width 375 height 20
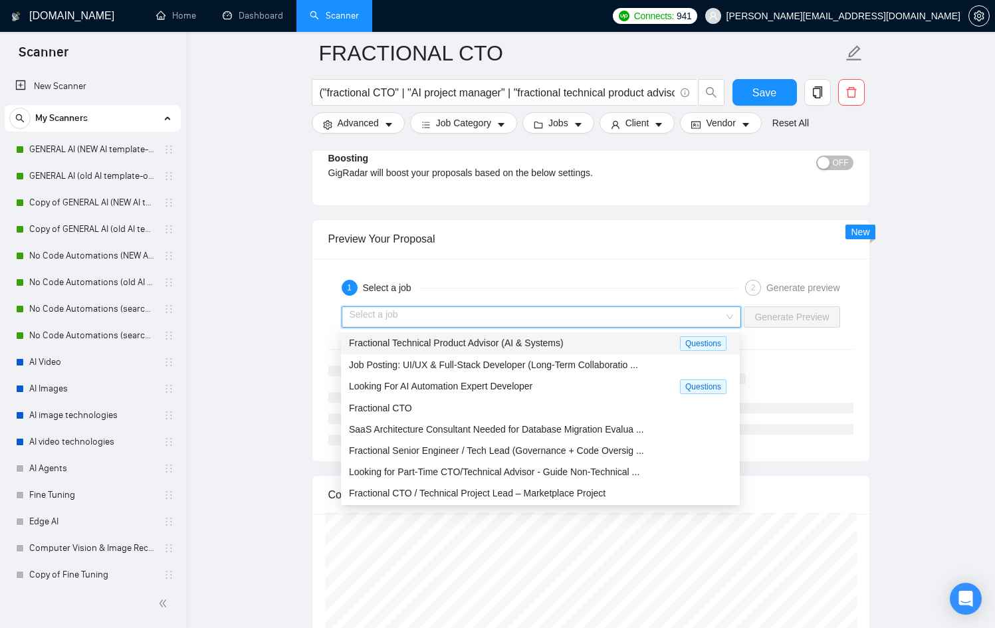
click at [603, 313] on input "search" at bounding box center [536, 317] width 375 height 20
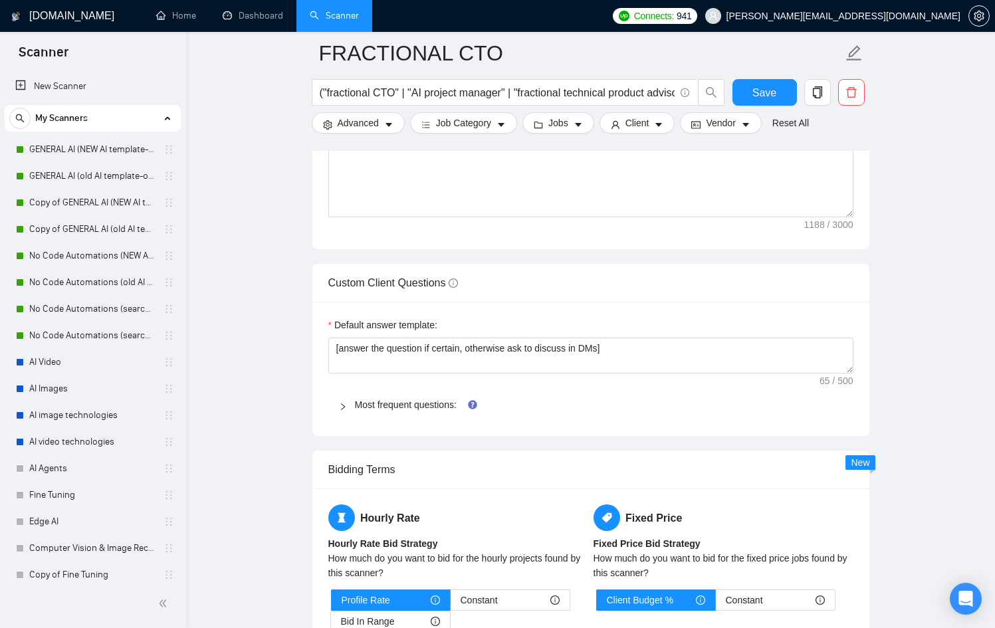
scroll to position [1796, 0]
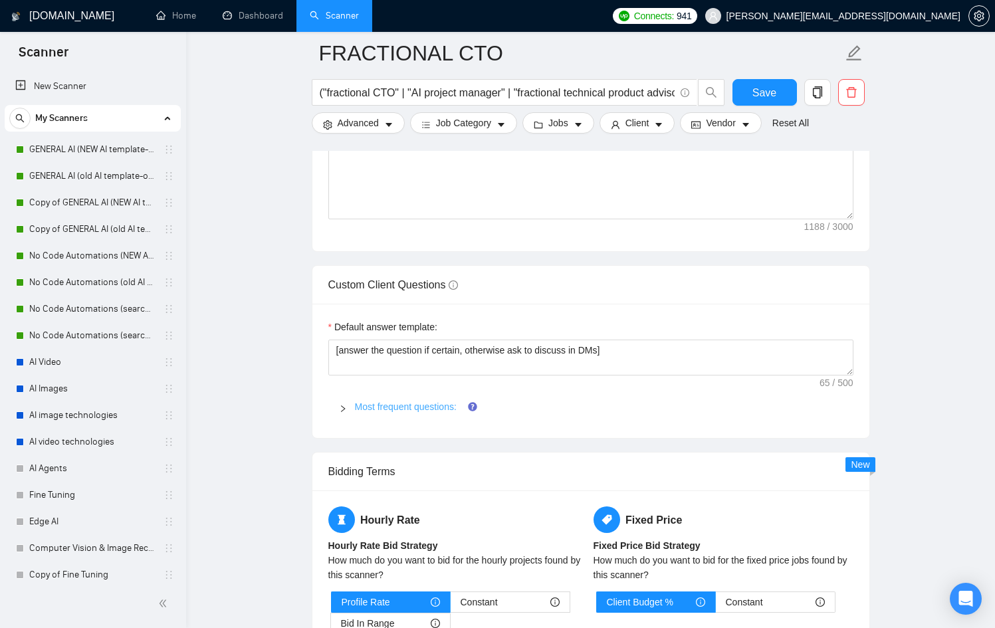
click at [367, 404] on link "Most frequent questions:" at bounding box center [406, 406] width 102 height 11
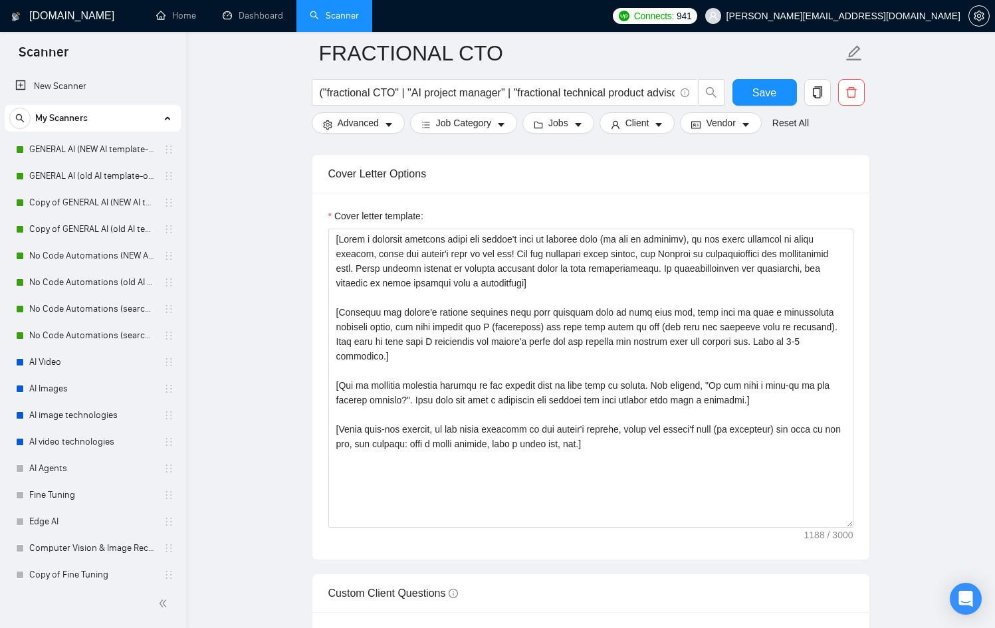
scroll to position [1477, 0]
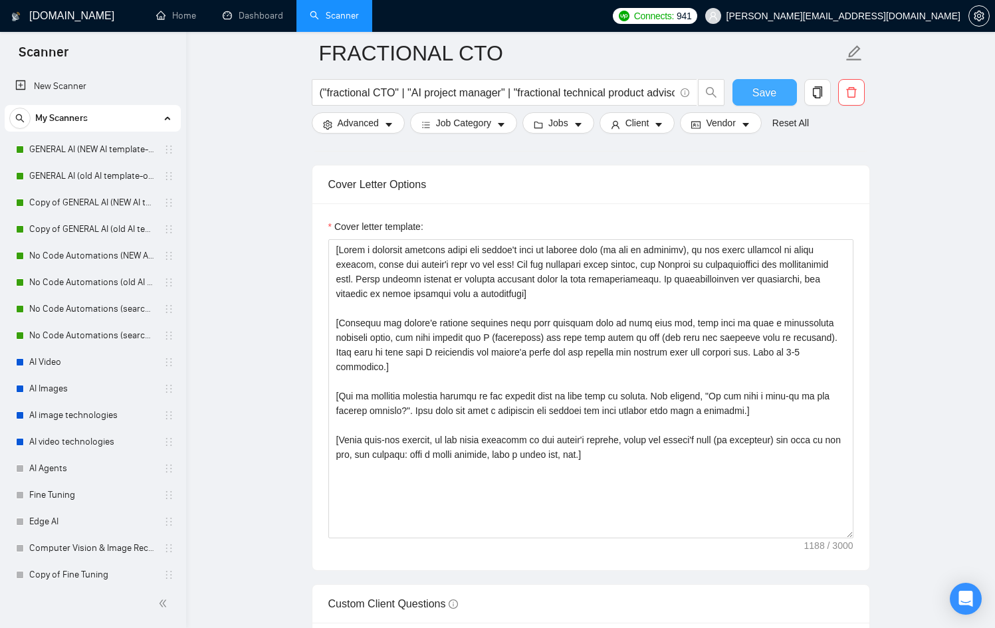
click at [759, 82] on button "Save" at bounding box center [764, 92] width 64 height 27
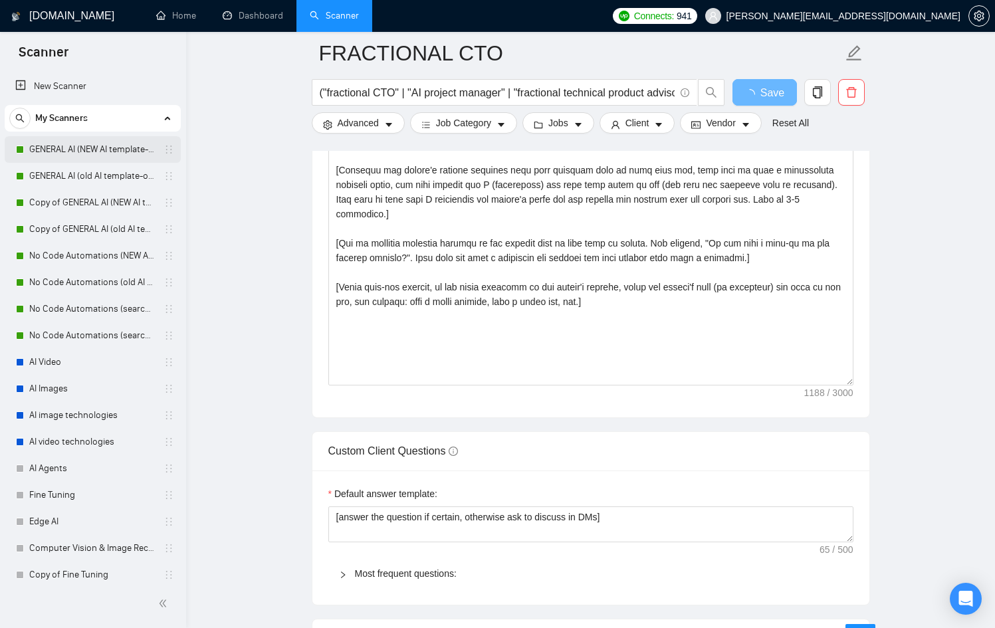
click at [39, 152] on link "GENERAL AI (NEW AI template-optimized profile-Oct-2025)" at bounding box center [92, 149] width 126 height 27
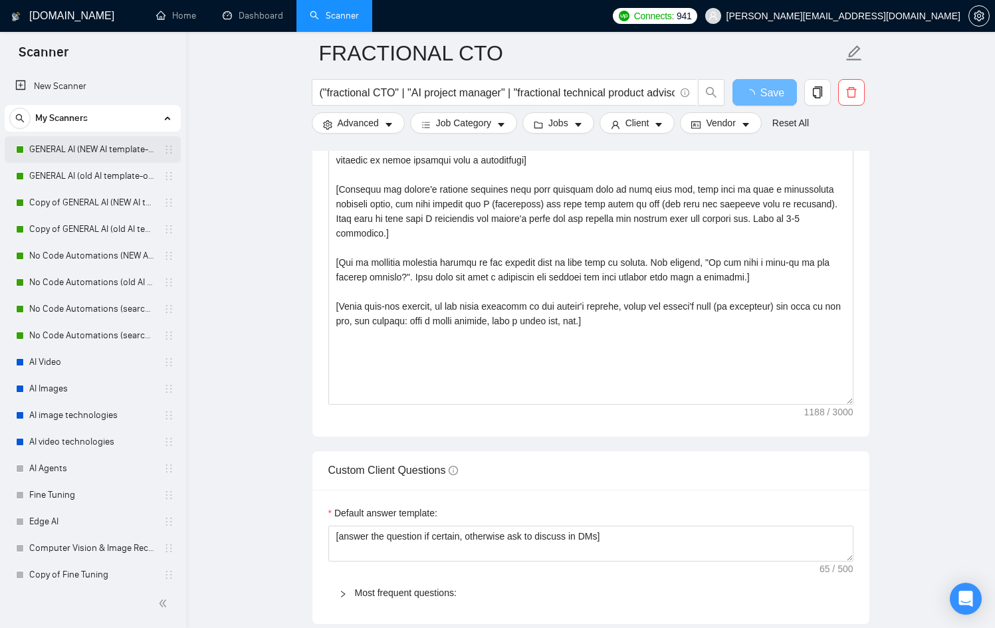
click at [98, 153] on link "GENERAL AI (NEW AI template-optimized profile-Oct-2025)" at bounding box center [92, 149] width 126 height 27
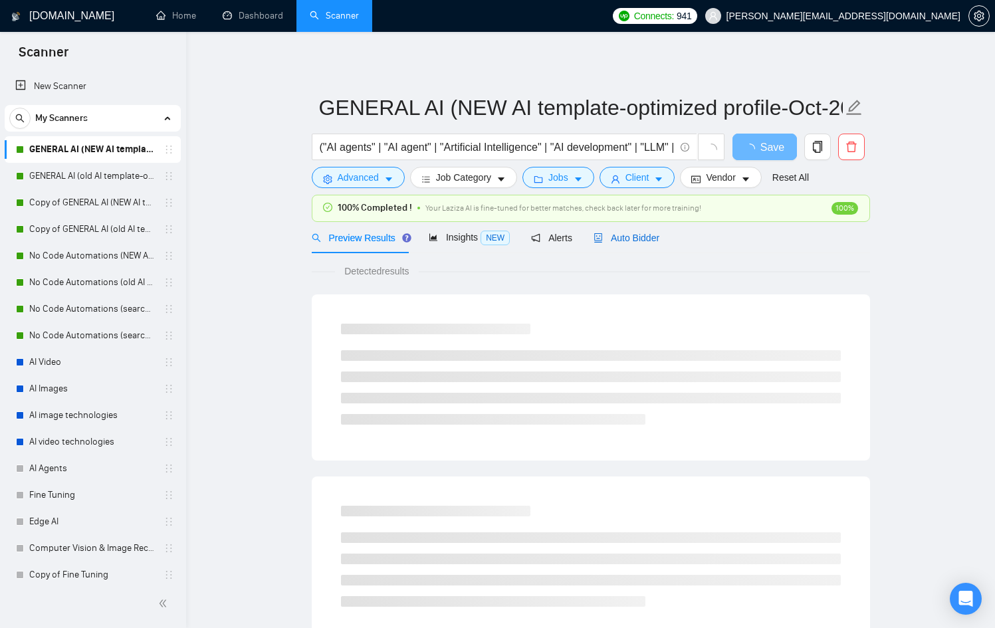
click at [652, 241] on span "Auto Bidder" at bounding box center [626, 238] width 66 height 11
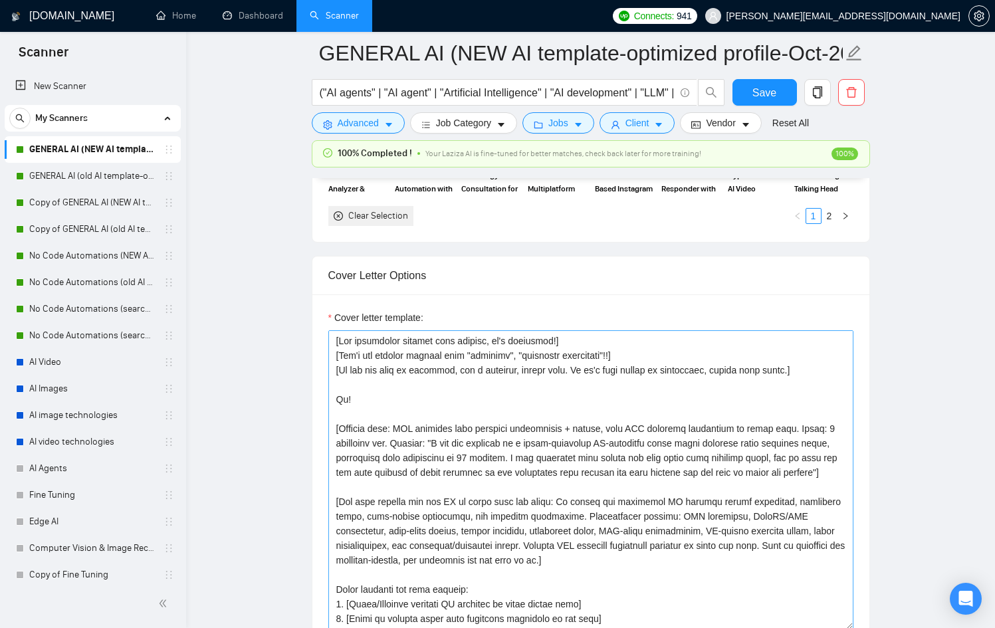
scroll to position [1628, 0]
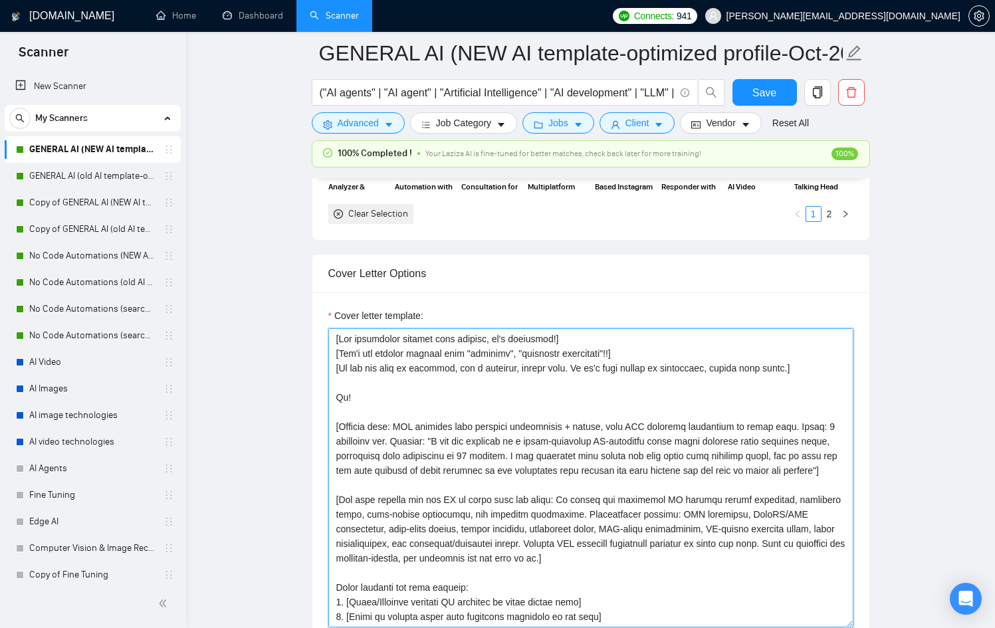
click at [478, 420] on textarea "Cover letter template:" at bounding box center [590, 477] width 525 height 299
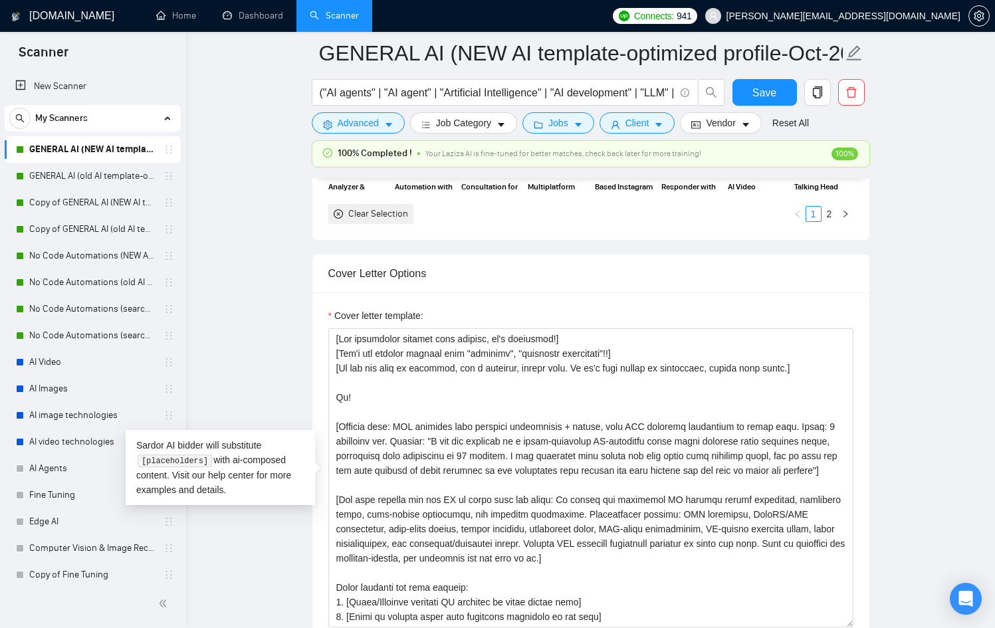
click at [262, 301] on main "GENERAL AI (NEW AI template-optimized profile-Oct-2025) ("AI agents" | "AI agen…" at bounding box center [590, 444] width 766 height 4039
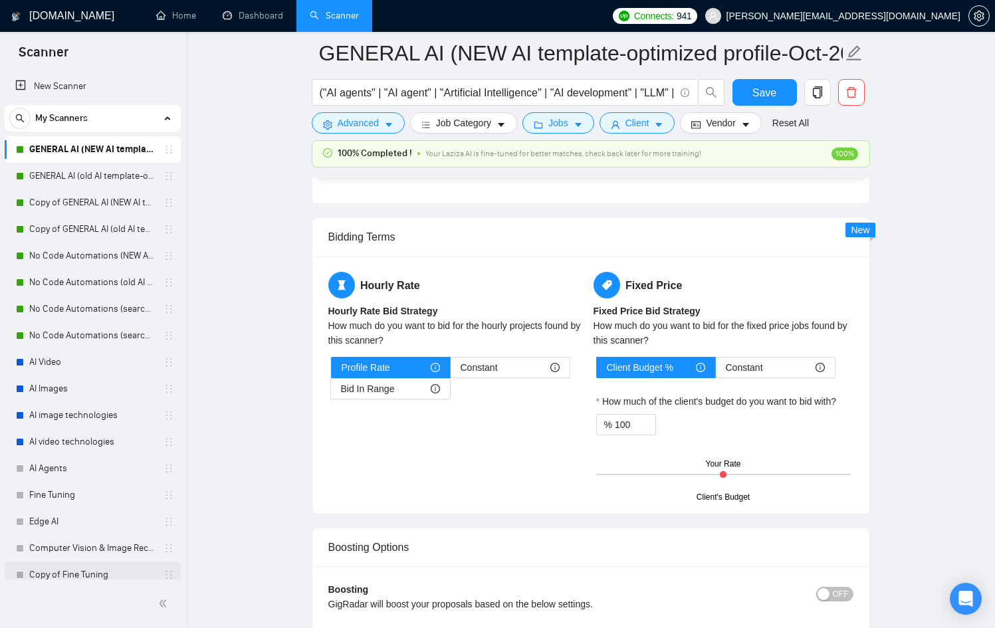
scroll to position [88, 0]
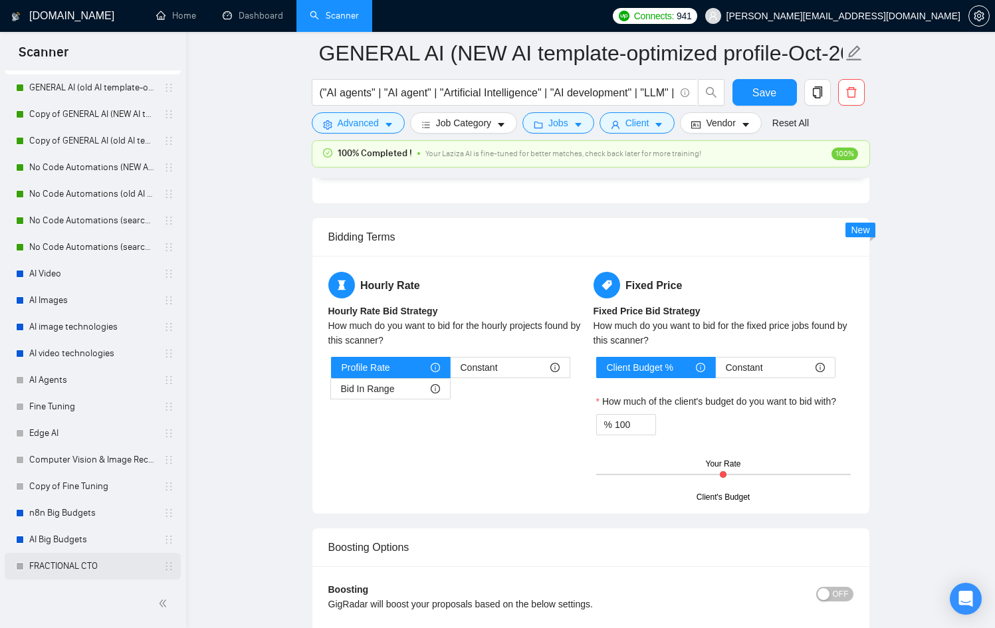
click at [96, 563] on link "FRACTIONAL CTO" at bounding box center [92, 566] width 126 height 27
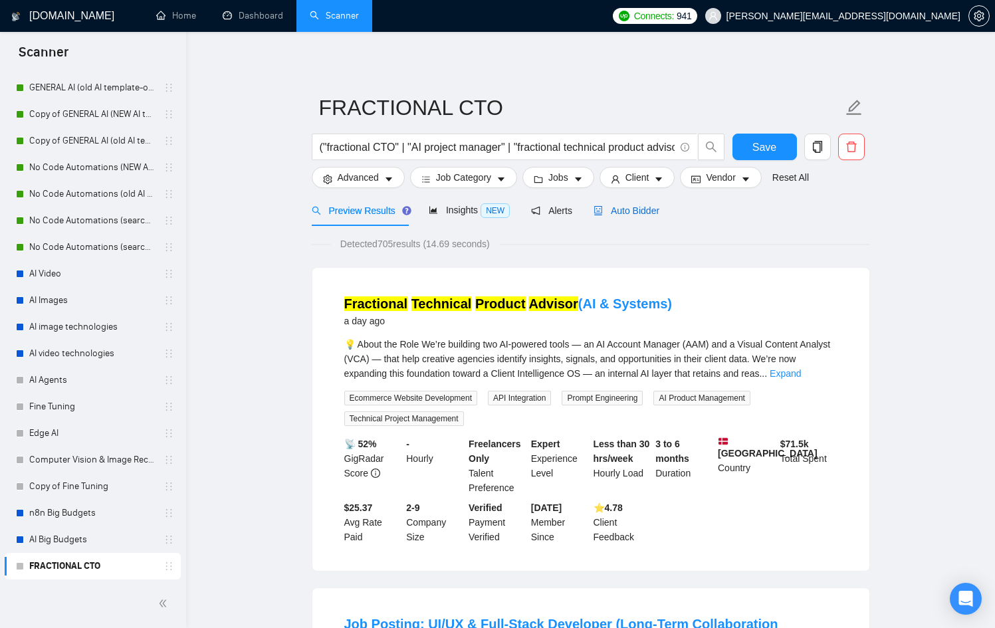
click at [613, 203] on div "Auto Bidder" at bounding box center [626, 210] width 66 height 15
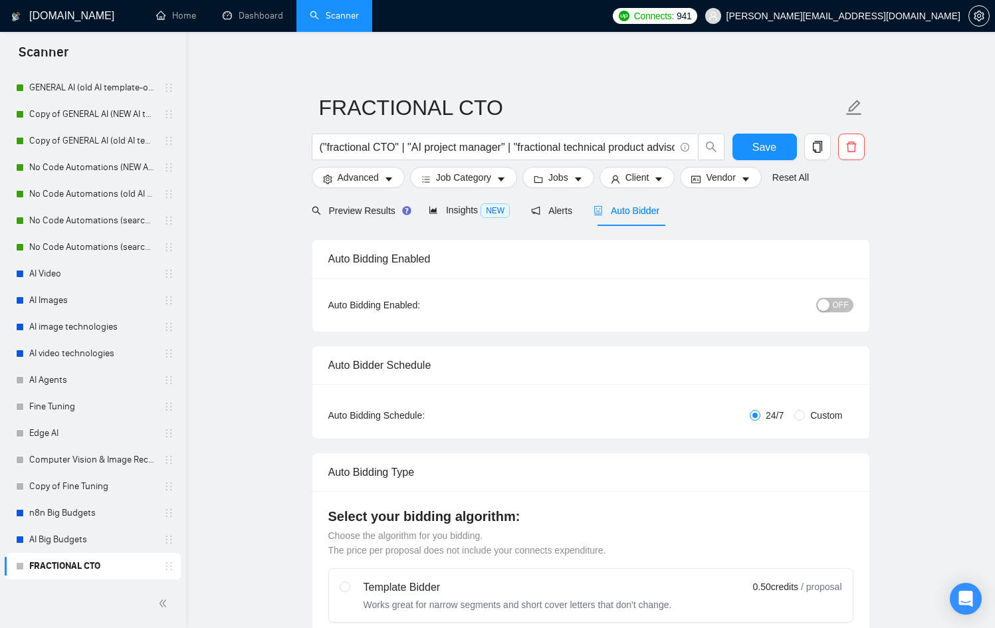
click at [827, 300] on div "button" at bounding box center [823, 305] width 12 height 12
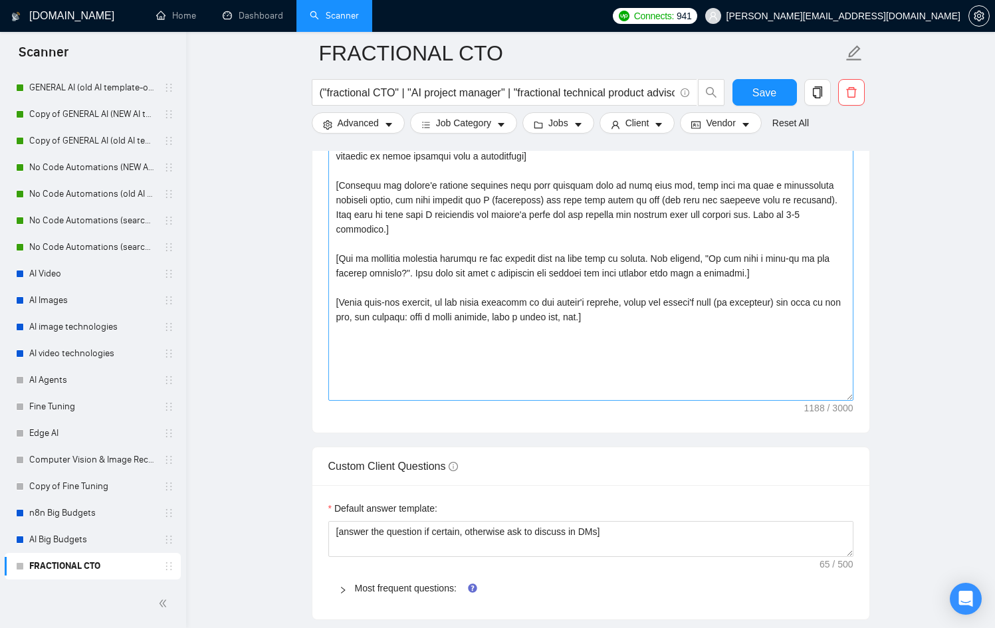
scroll to position [1615, 0]
click at [478, 336] on textarea "Cover letter template:" at bounding box center [590, 250] width 525 height 299
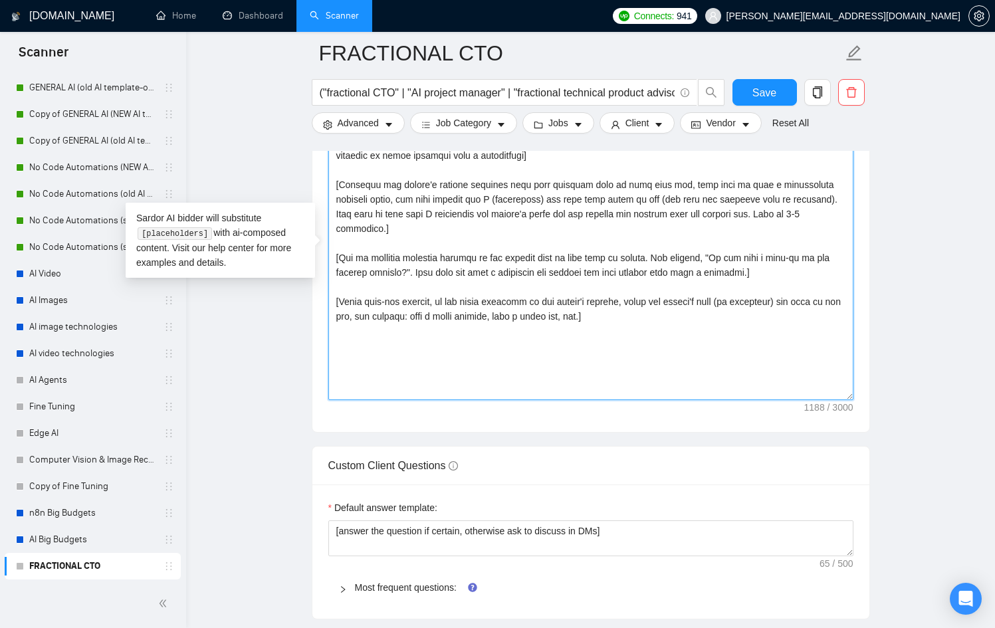
paste textarea "Lor ipsumdolor sitamet cons adipisc, el’s doeiusmod!] [Tem’i utl etdolor magnaa…"
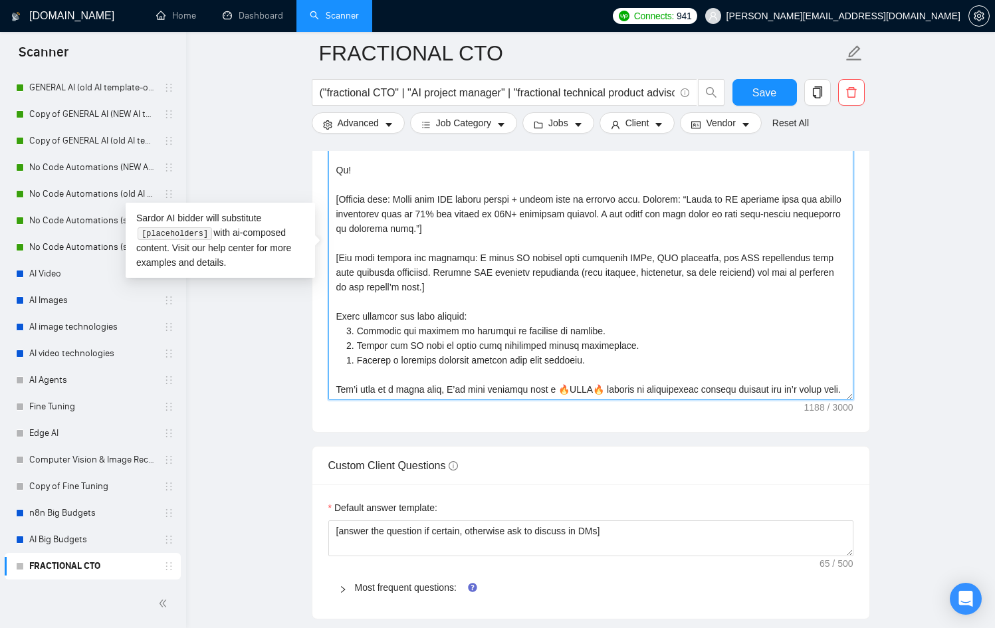
scroll to position [200, 0]
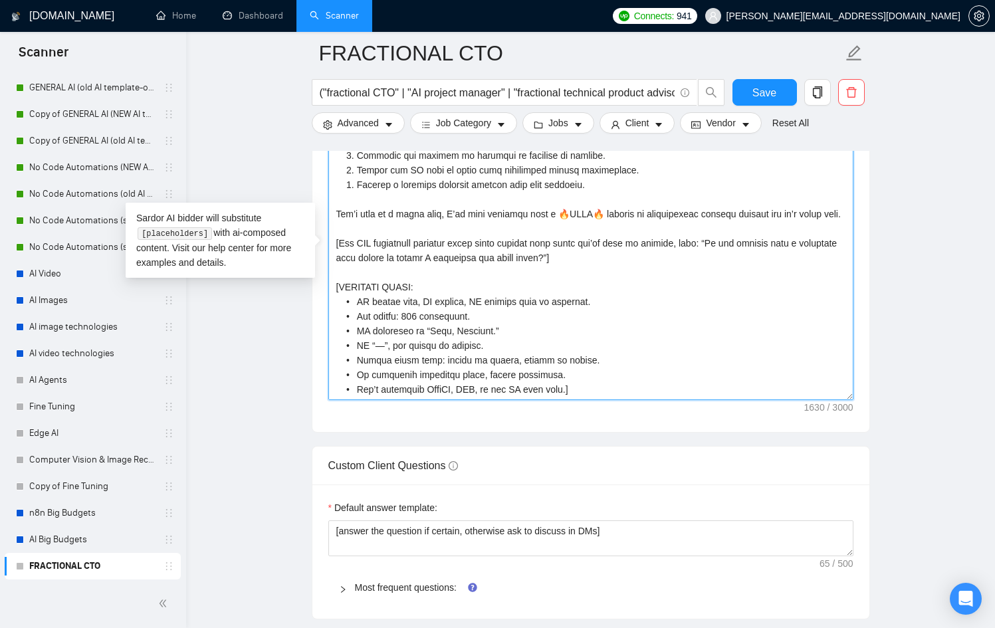
drag, startPoint x: 569, startPoint y: 380, endPoint x: 336, endPoint y: 383, distance: 233.2
click at [336, 383] on textarea "Cover letter template:" at bounding box center [590, 250] width 525 height 299
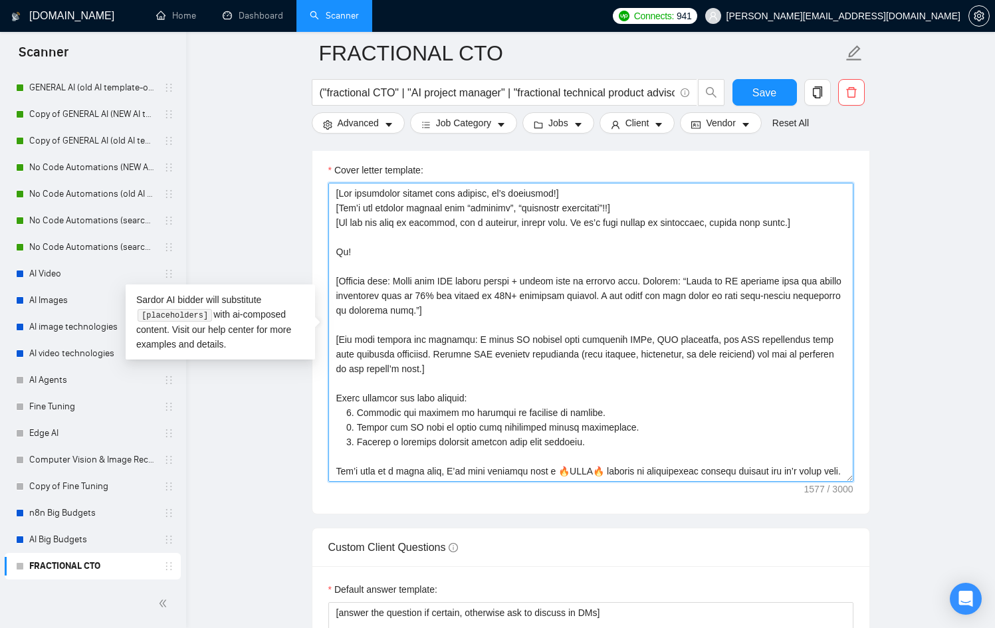
scroll to position [1529, 0]
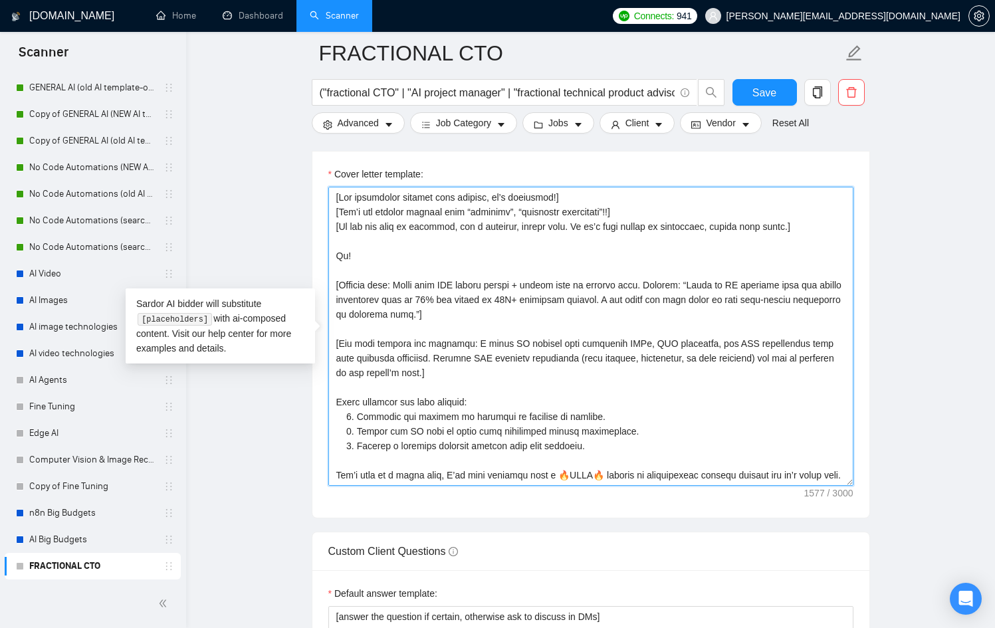
click at [407, 297] on textarea "Cover letter template:" at bounding box center [590, 336] width 525 height 299
click at [406, 298] on textarea "Cover letter template:" at bounding box center [590, 336] width 525 height 299
type textarea "[Lor ipsumdolor sitamet cons adipisc, el’s doeiusmod!] [Tem’i utl etdolor magna…"
